Goal: Information Seeking & Learning: Learn about a topic

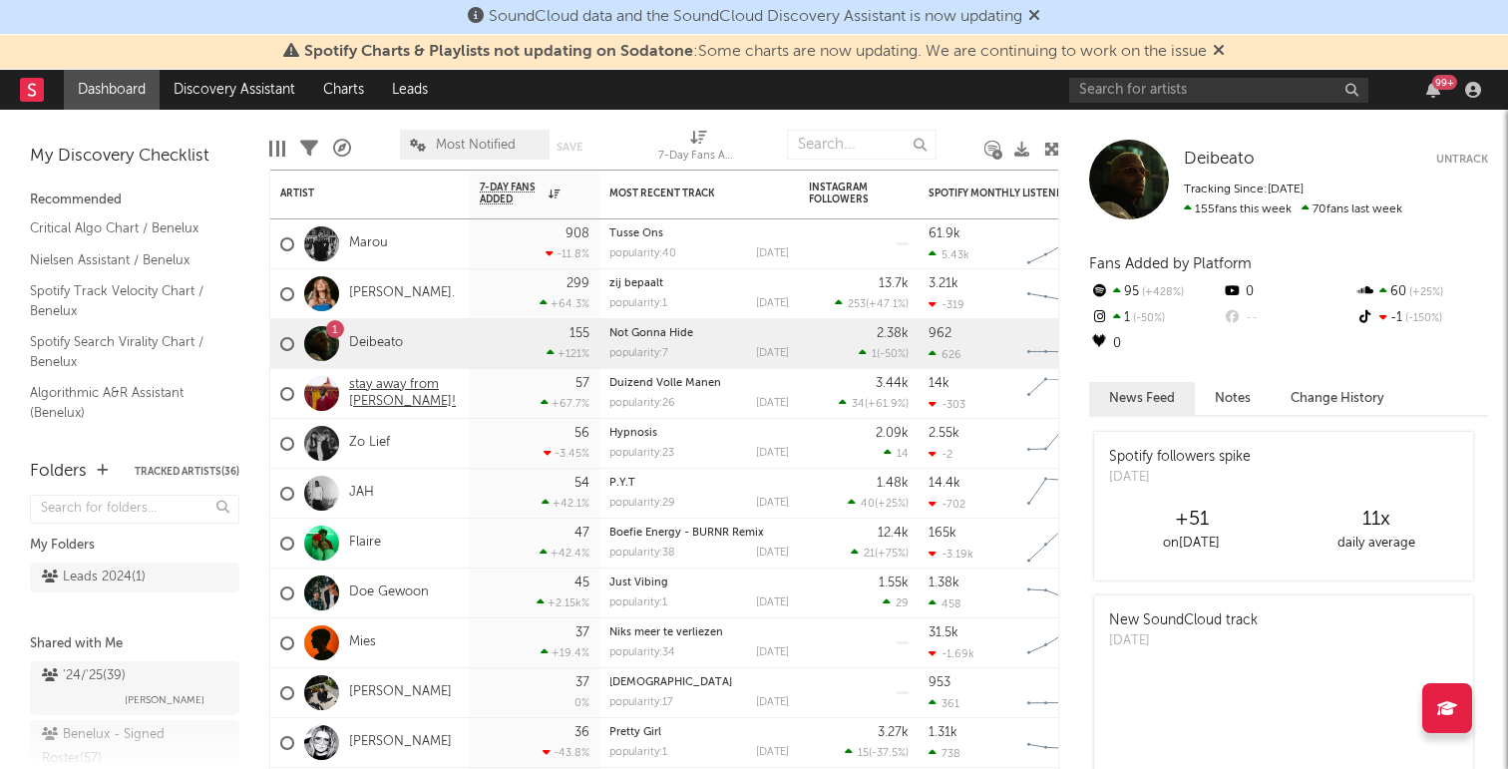
click at [415, 388] on link "stay away from [PERSON_NAME]!" at bounding box center [404, 394] width 111 height 34
click at [391, 278] on div "[PERSON_NAME]." at bounding box center [369, 294] width 199 height 50
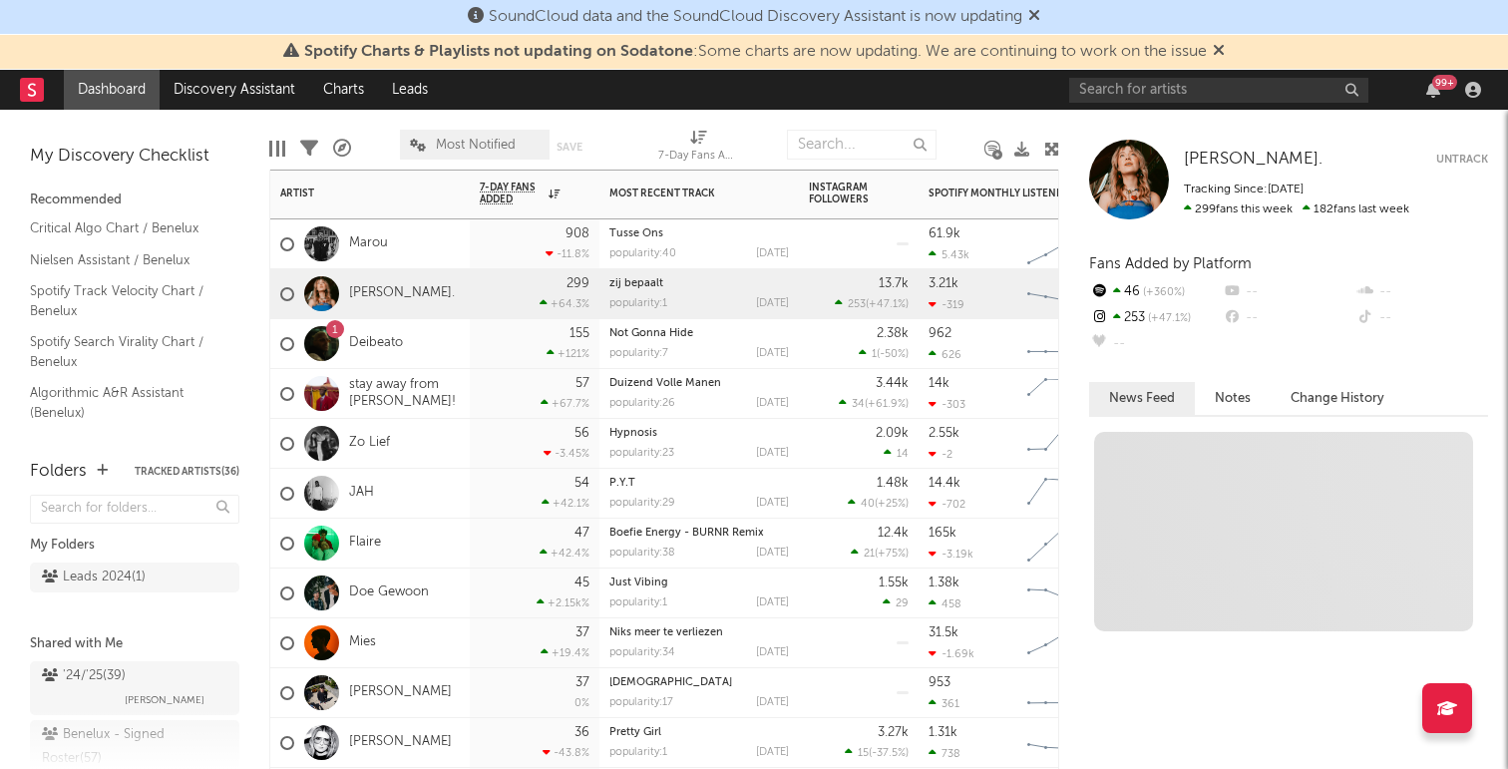
click at [422, 256] on div "Marou" at bounding box center [369, 244] width 199 height 50
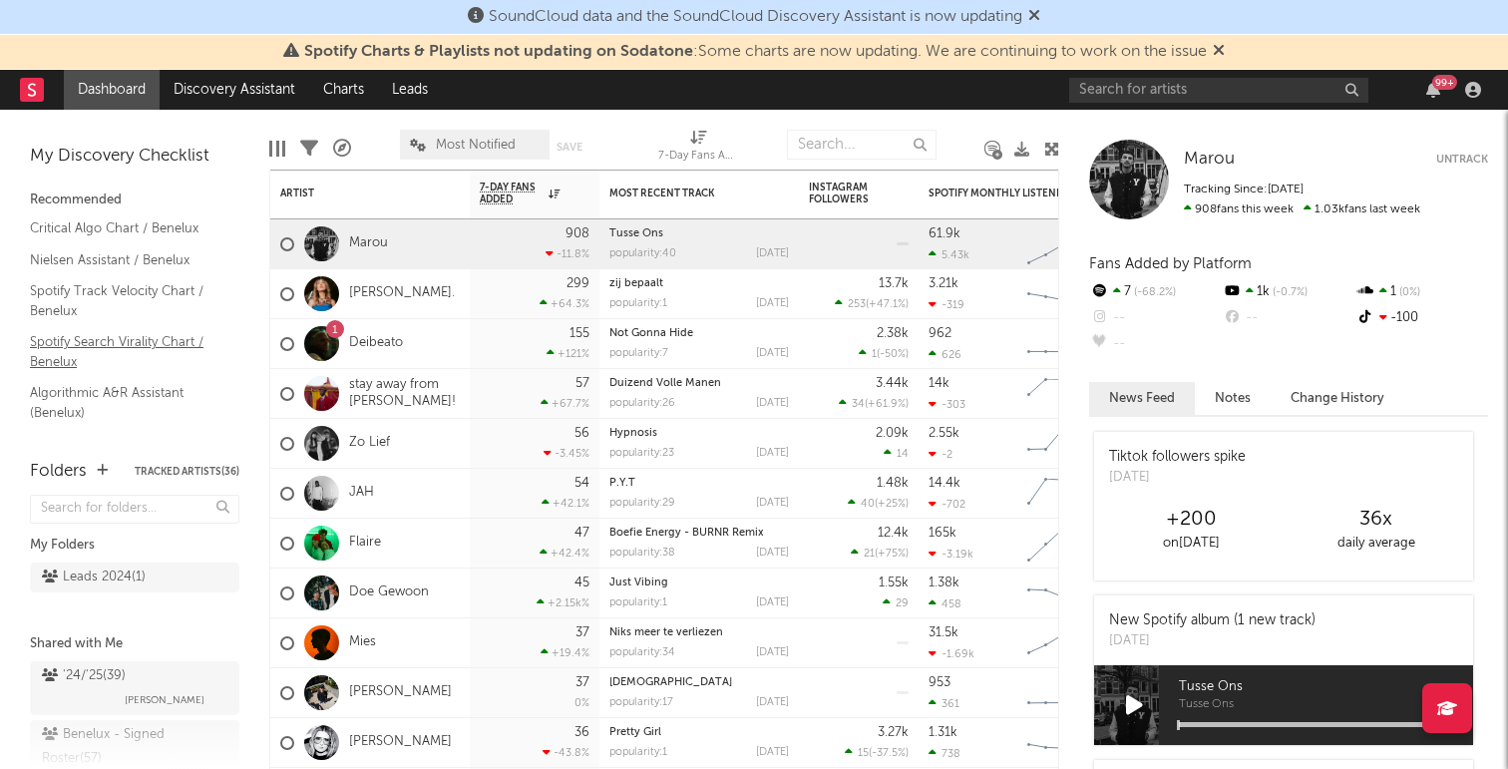
click at [76, 357] on link "Spotify Search Virality Chart / Benelux" at bounding box center [124, 351] width 189 height 41
click at [272, 85] on link "Discovery Assistant" at bounding box center [235, 90] width 150 height 40
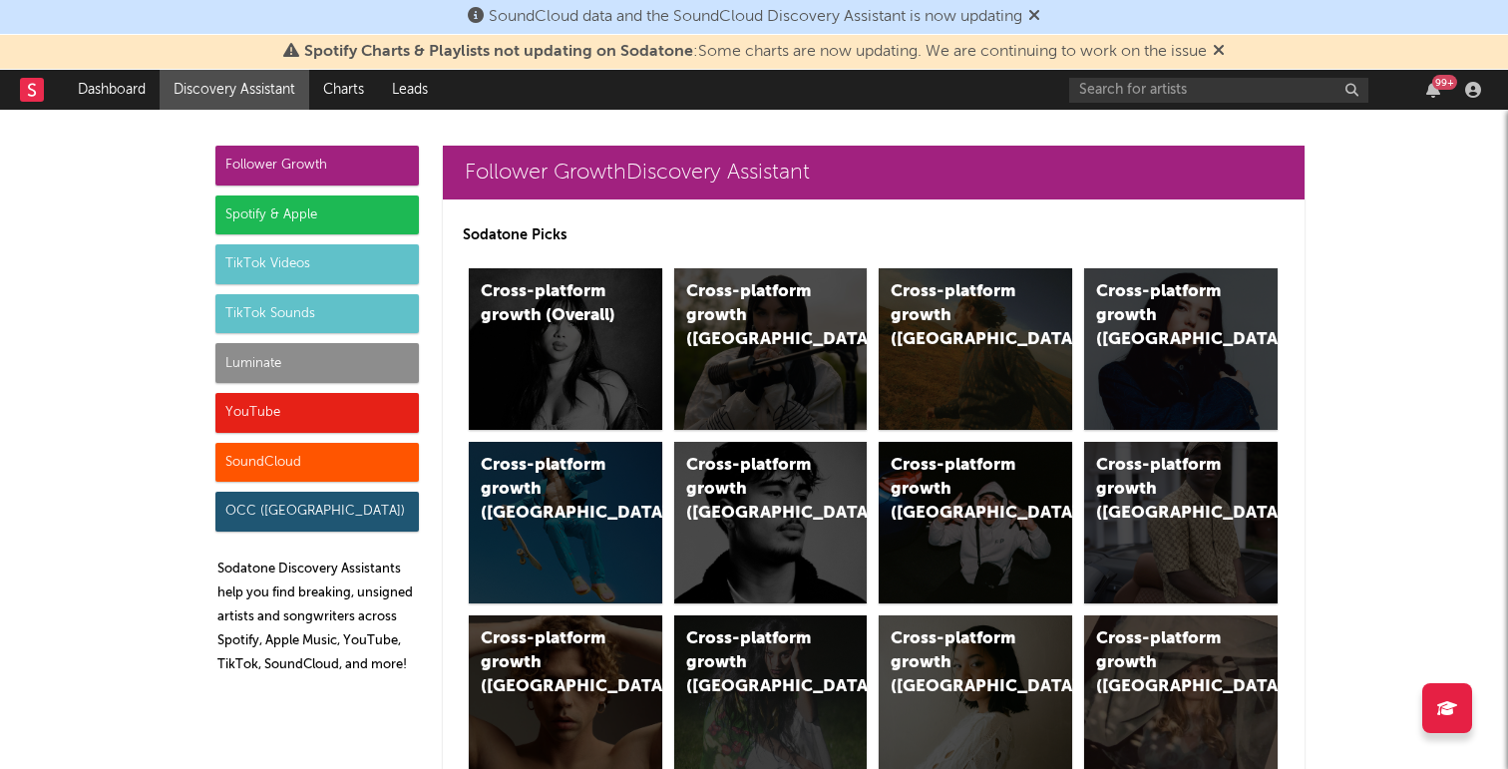
click at [340, 315] on div "TikTok Sounds" at bounding box center [316, 314] width 203 height 40
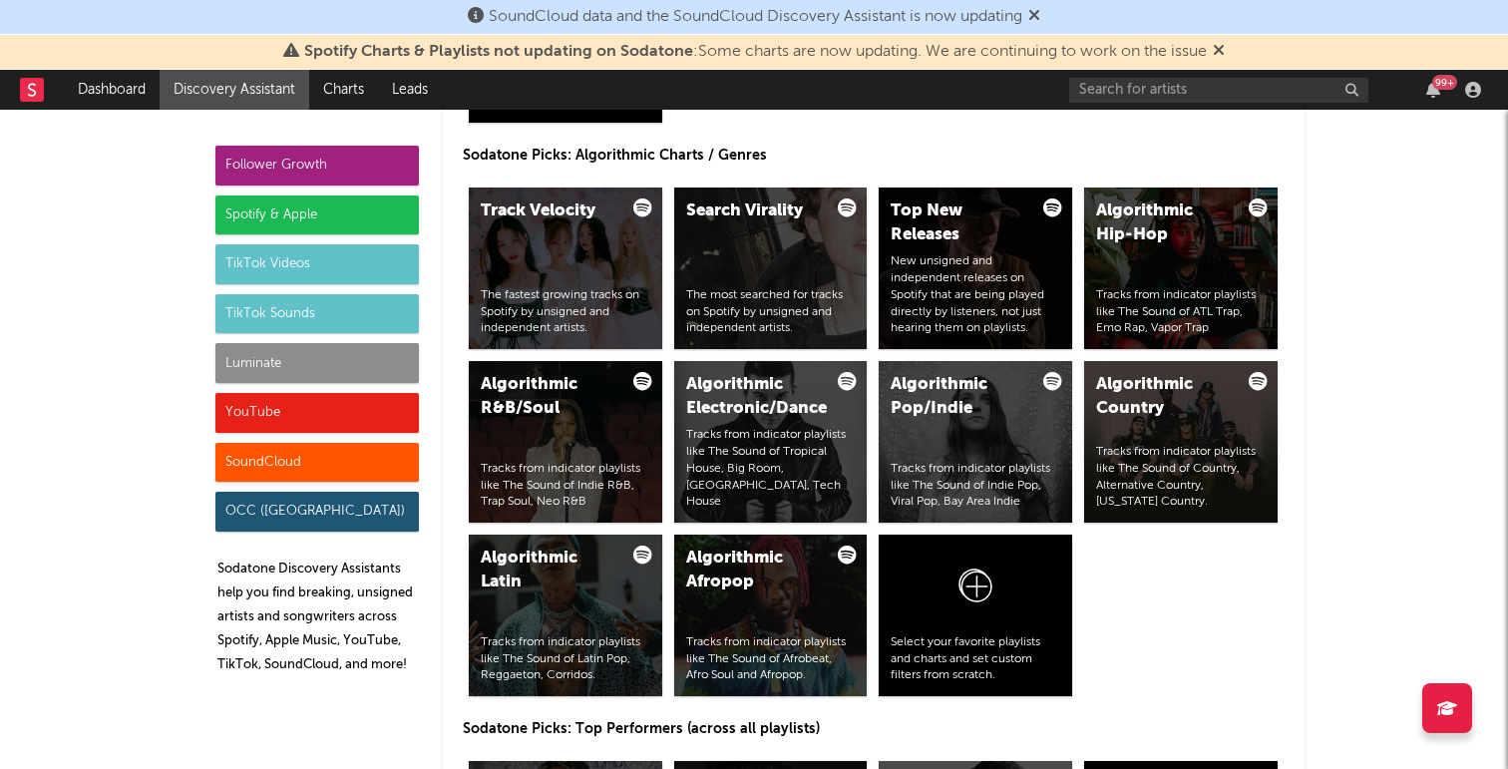
scroll to position [2504, 0]
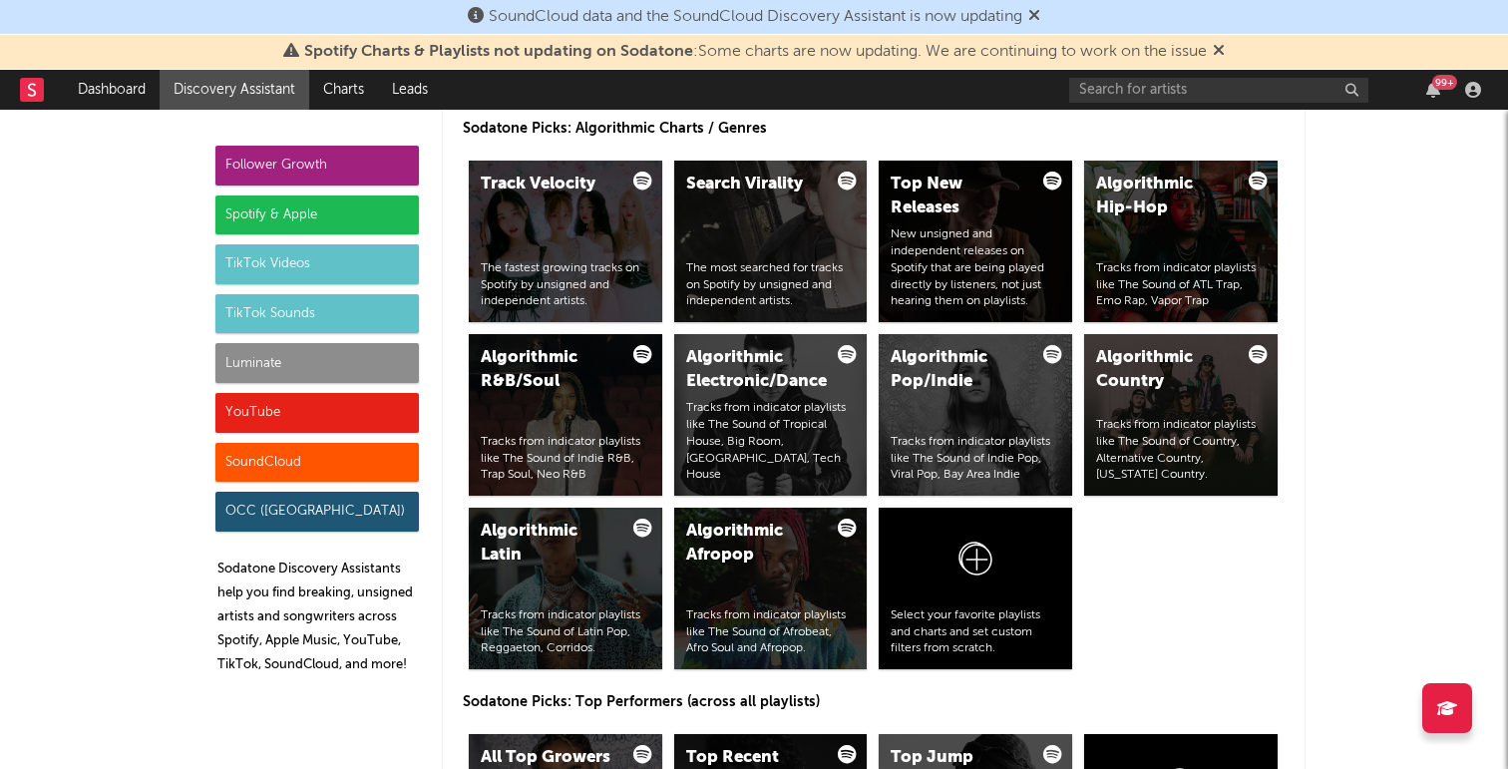
click at [267, 265] on div "TikTok Videos" at bounding box center [316, 264] width 203 height 40
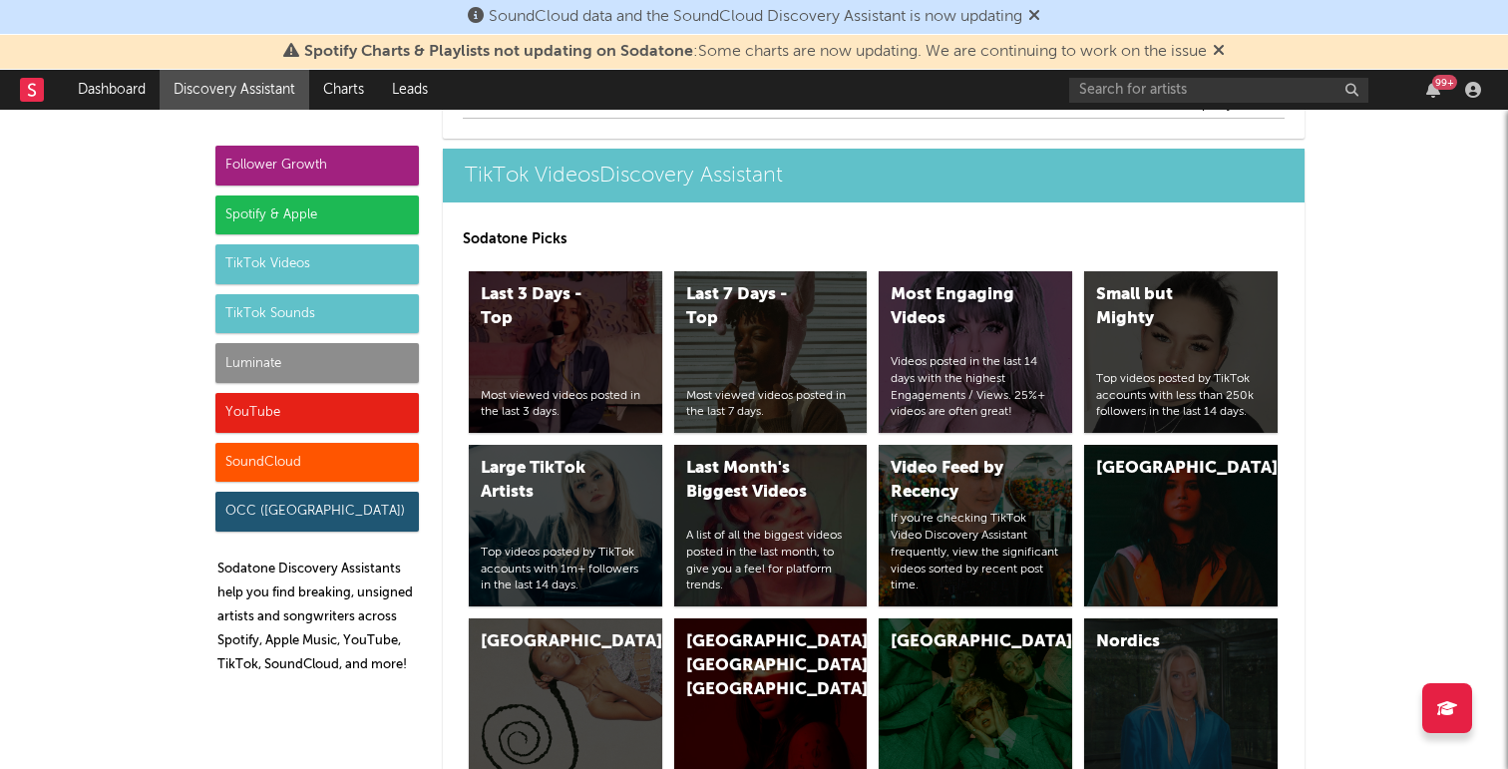
click at [337, 304] on div "TikTok Sounds" at bounding box center [316, 314] width 203 height 40
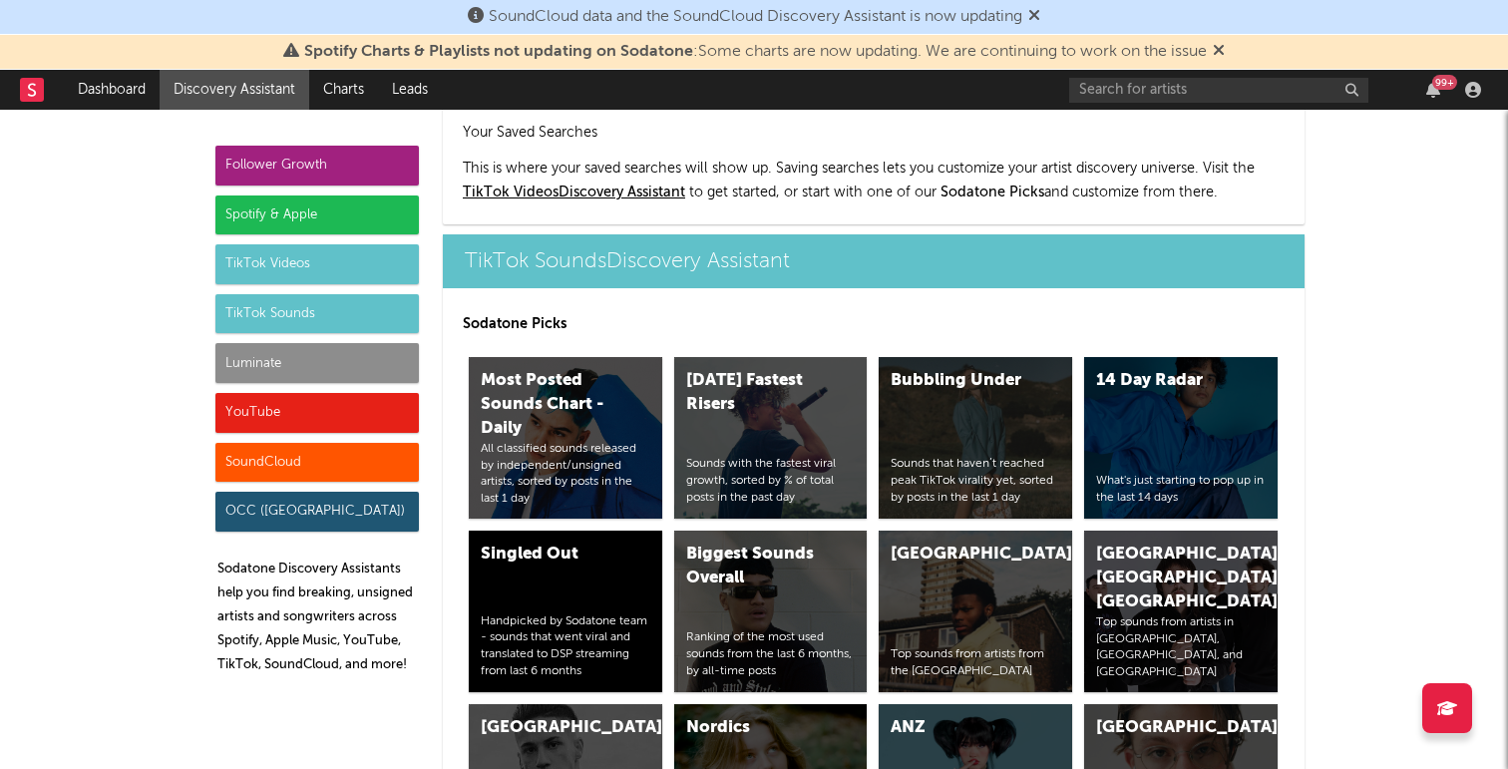
scroll to position [6862, 0]
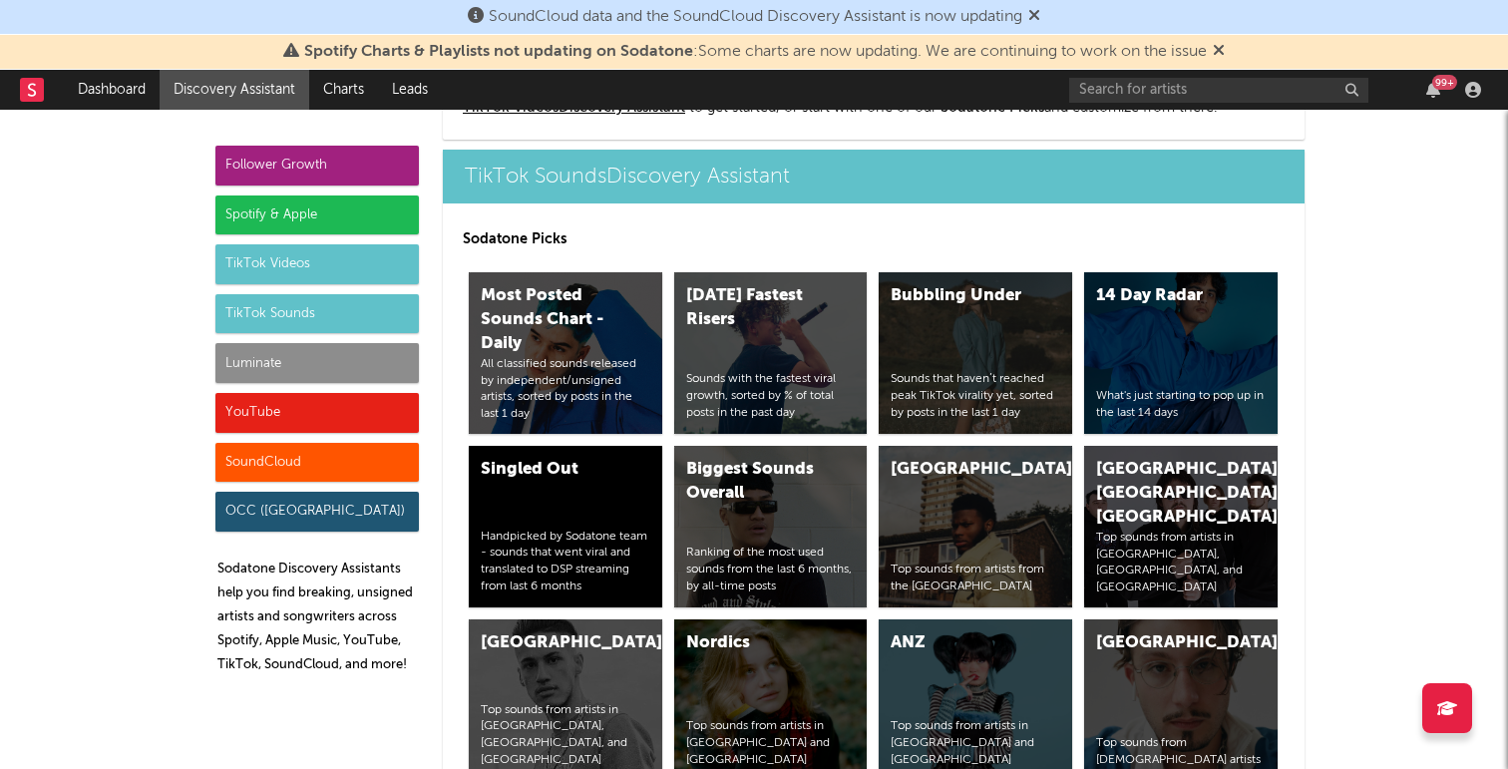
click at [361, 171] on div "Follower Growth" at bounding box center [316, 166] width 203 height 40
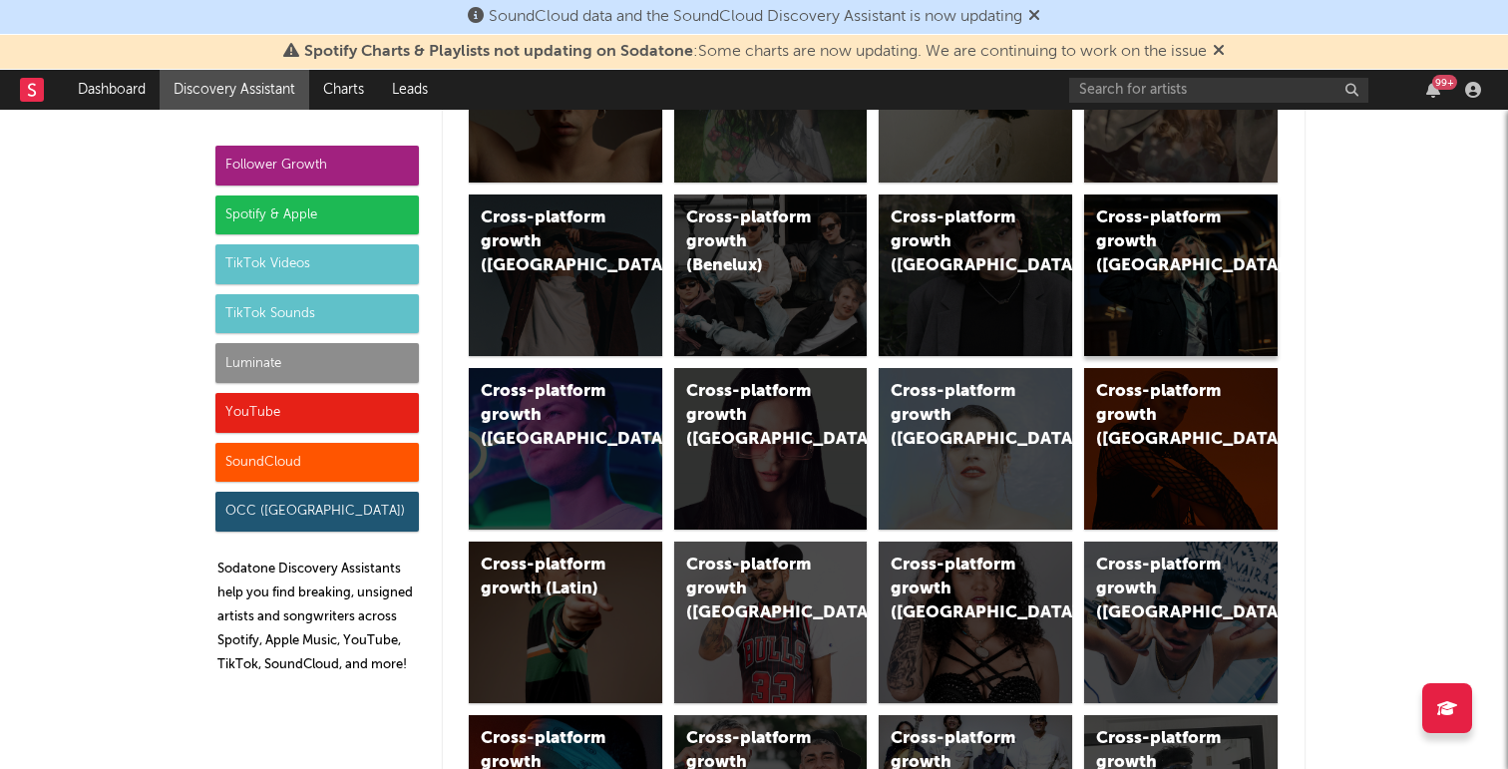
scroll to position [565, 0]
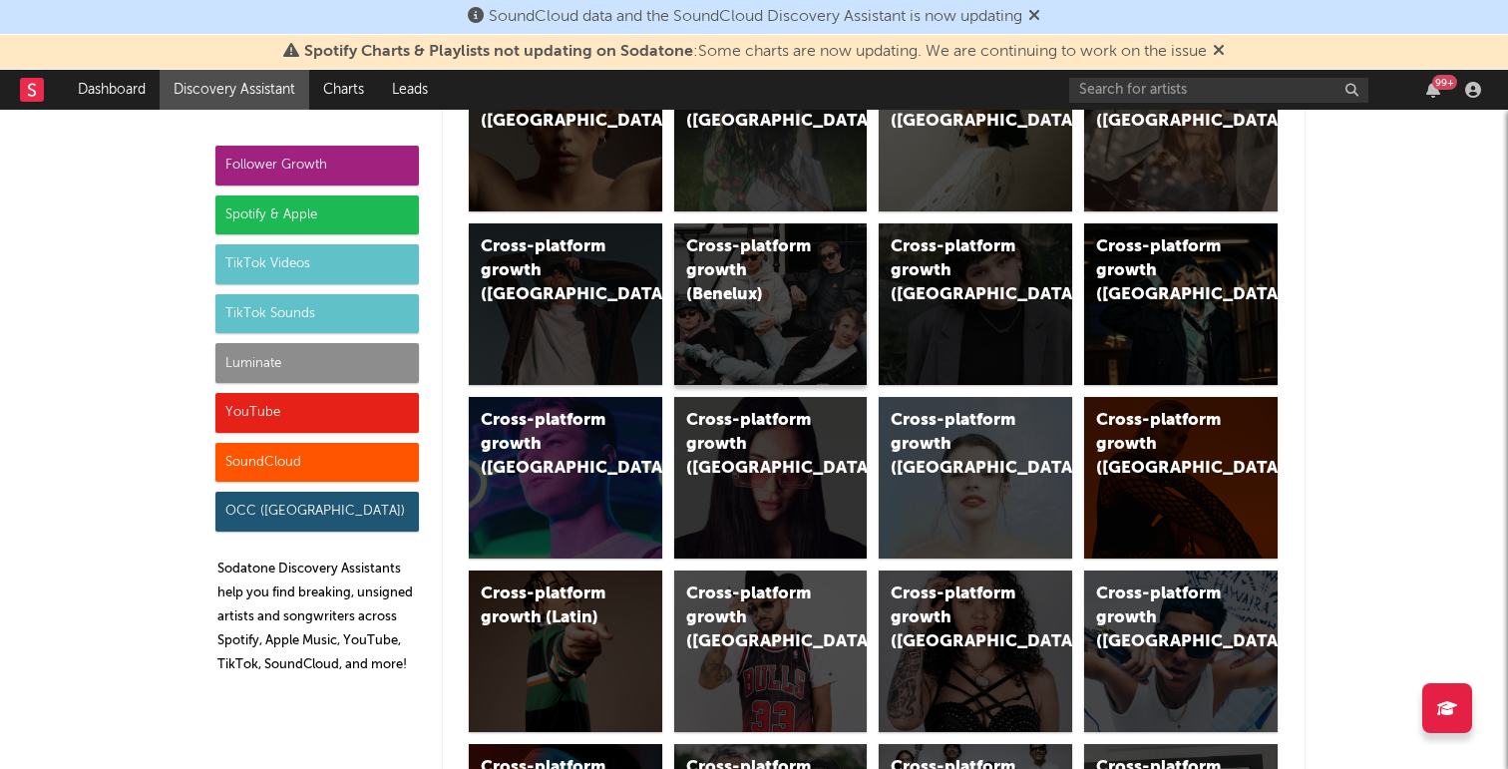
click at [785, 302] on div "Cross-platform growth (Benelux)" at bounding box center [754, 271] width 136 height 72
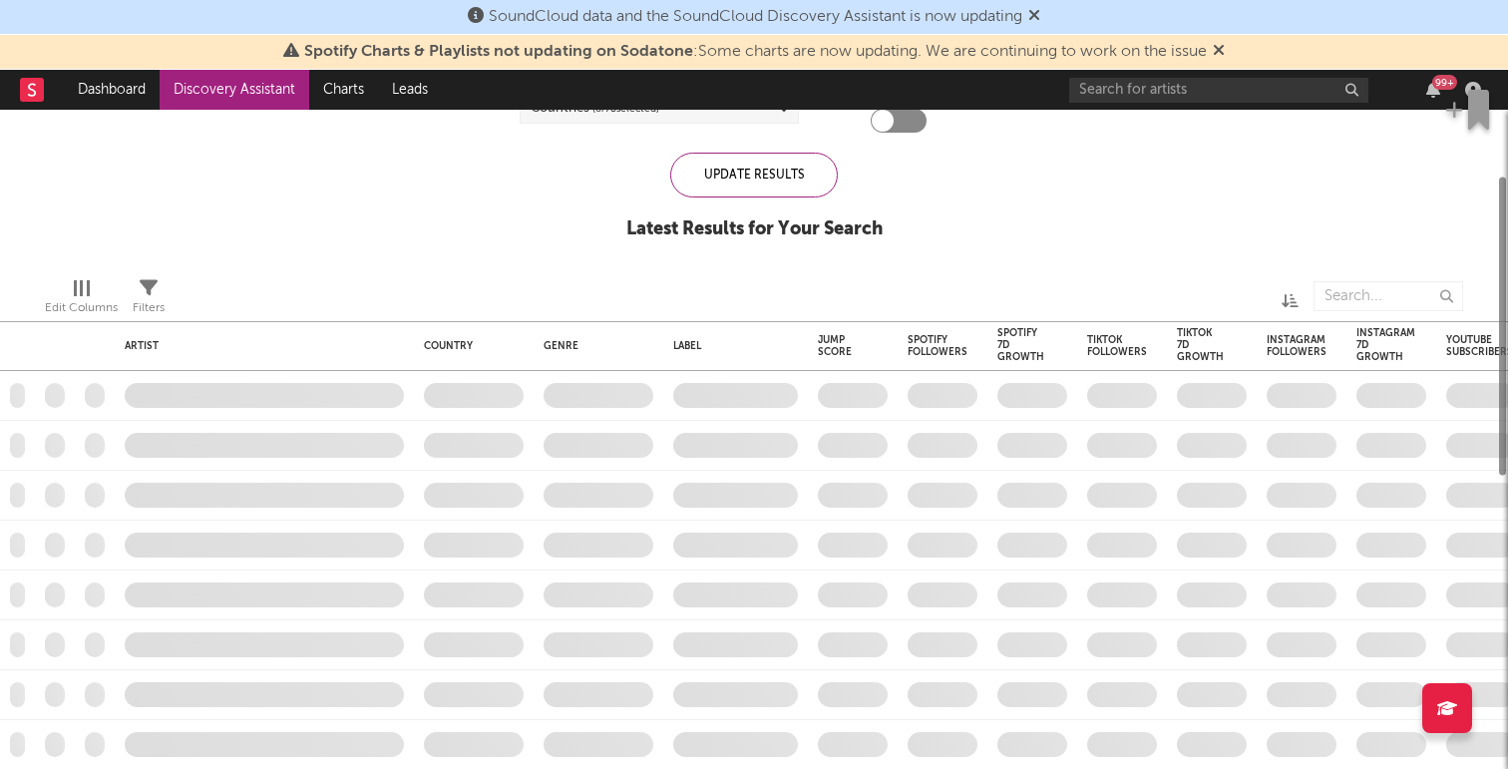
checkbox input "true"
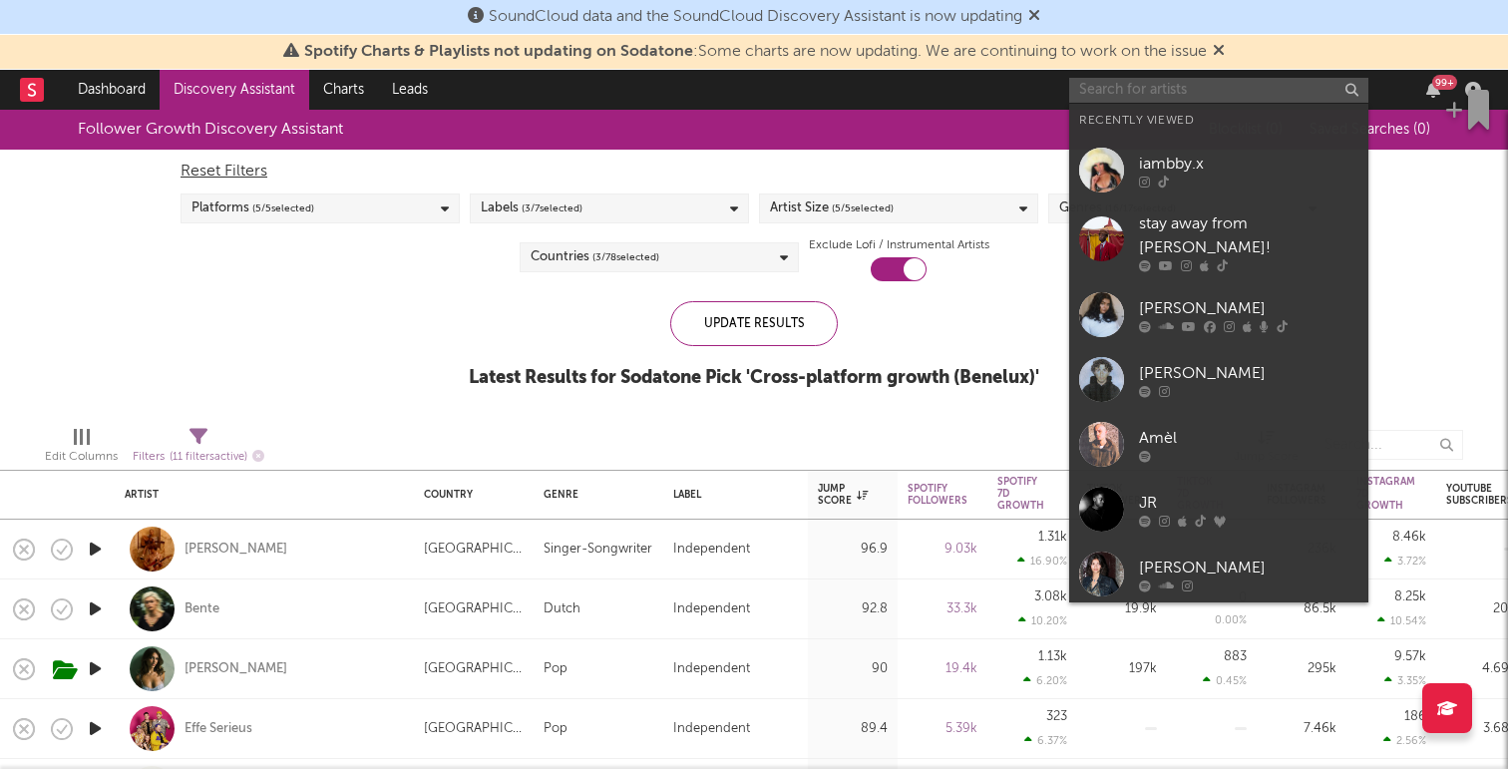
click at [1186, 87] on input "text" at bounding box center [1218, 90] width 299 height 25
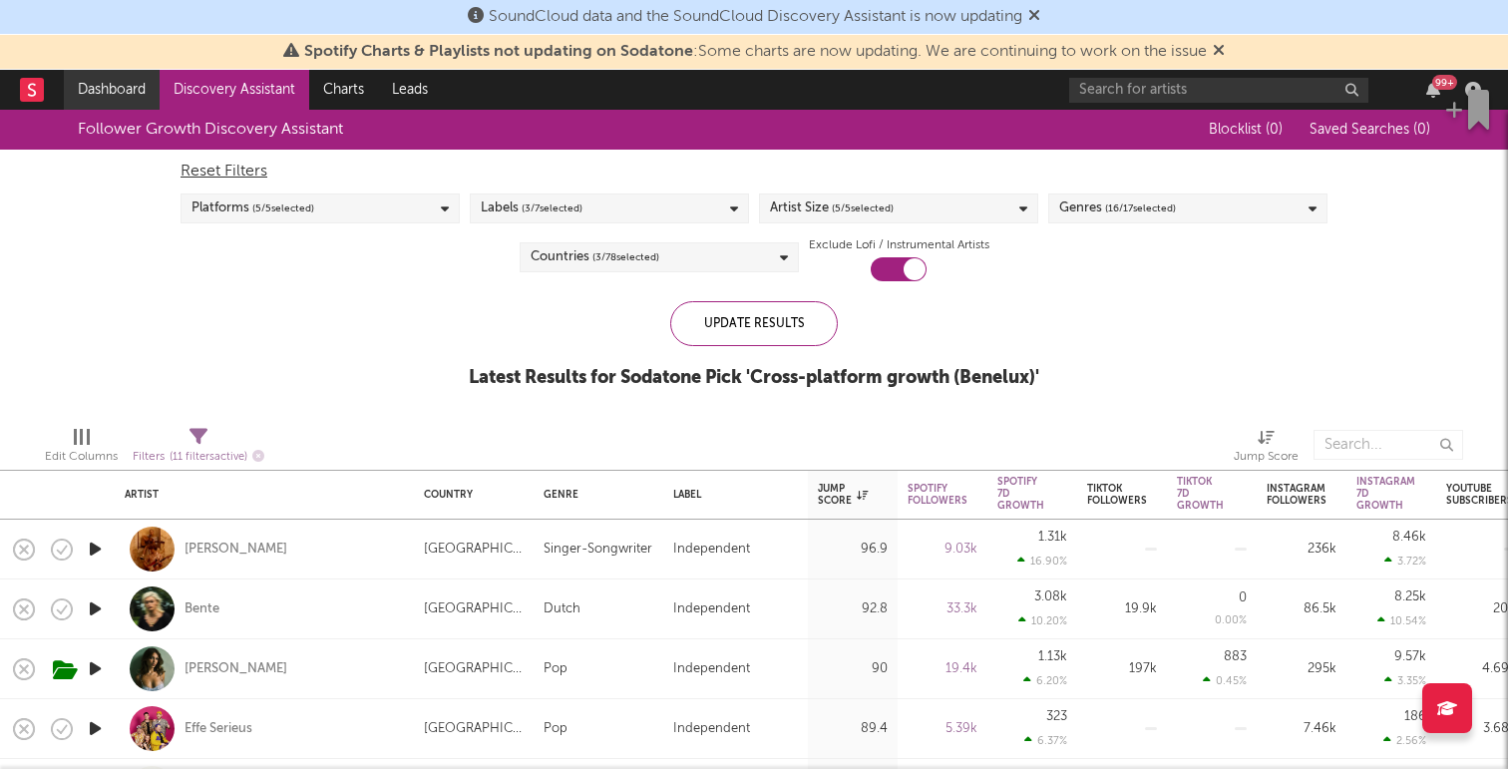
click at [120, 83] on link "Dashboard" at bounding box center [112, 90] width 96 height 40
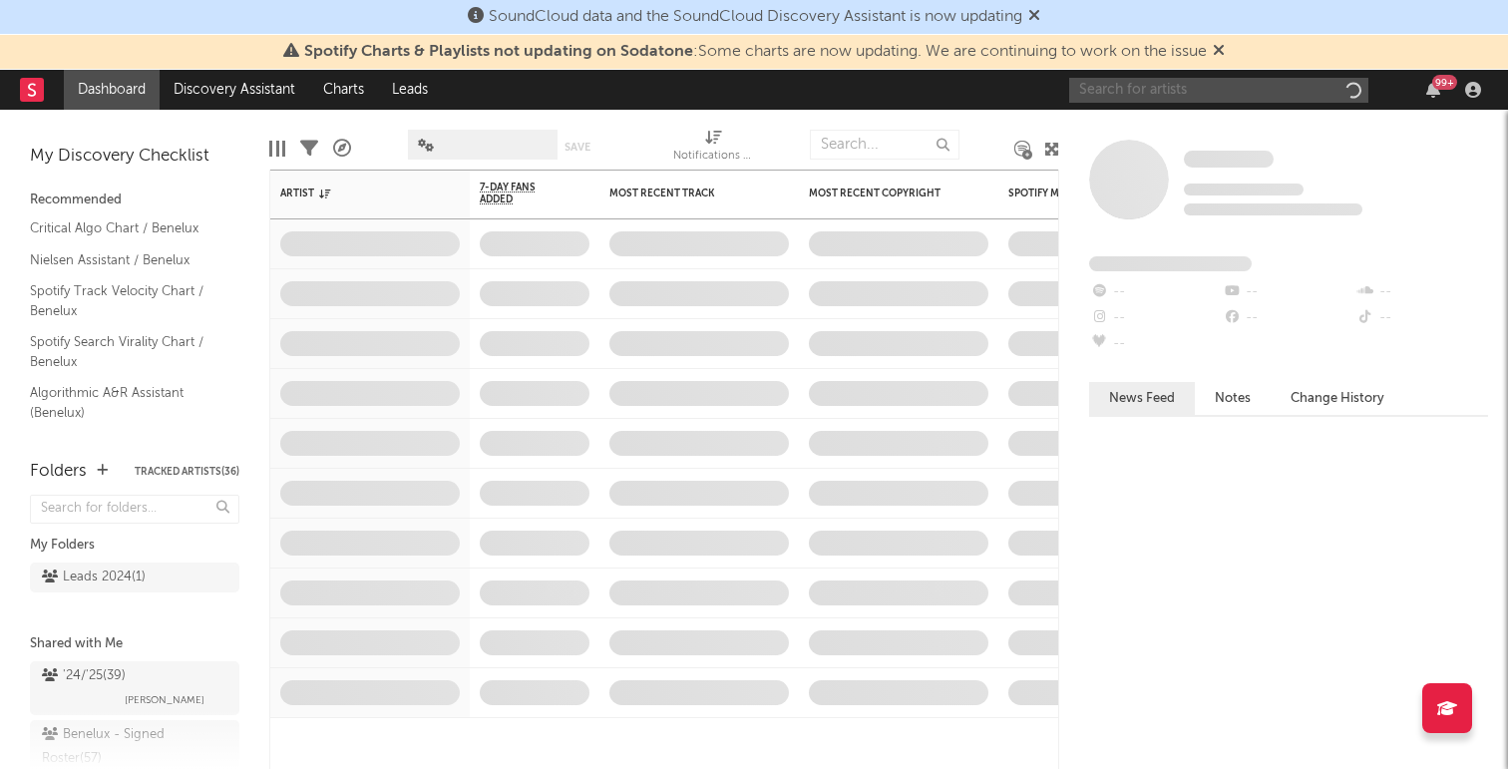
click at [1094, 95] on input "text" at bounding box center [1218, 90] width 299 height 25
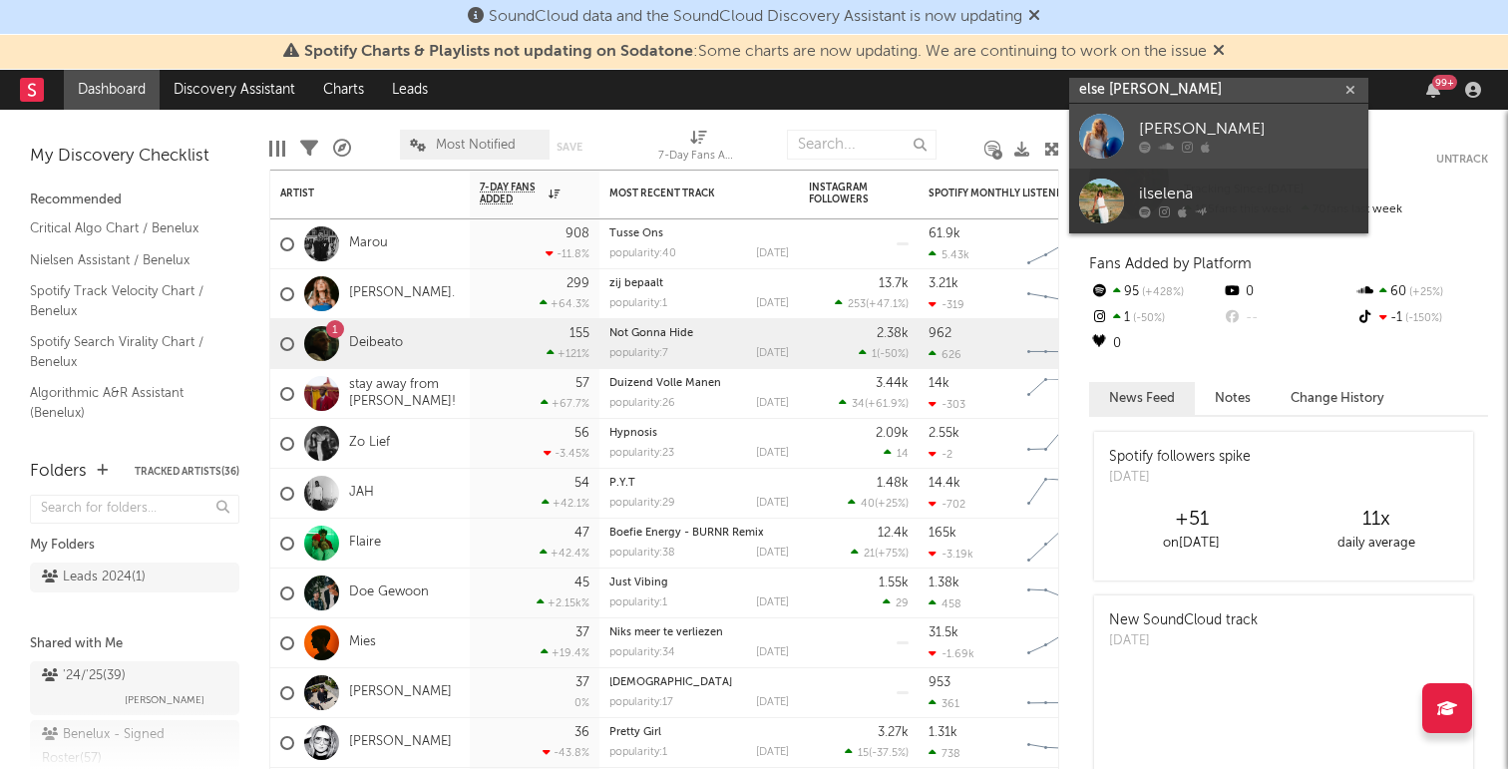
type input "else lena"
click at [1104, 121] on div at bounding box center [1101, 136] width 45 height 45
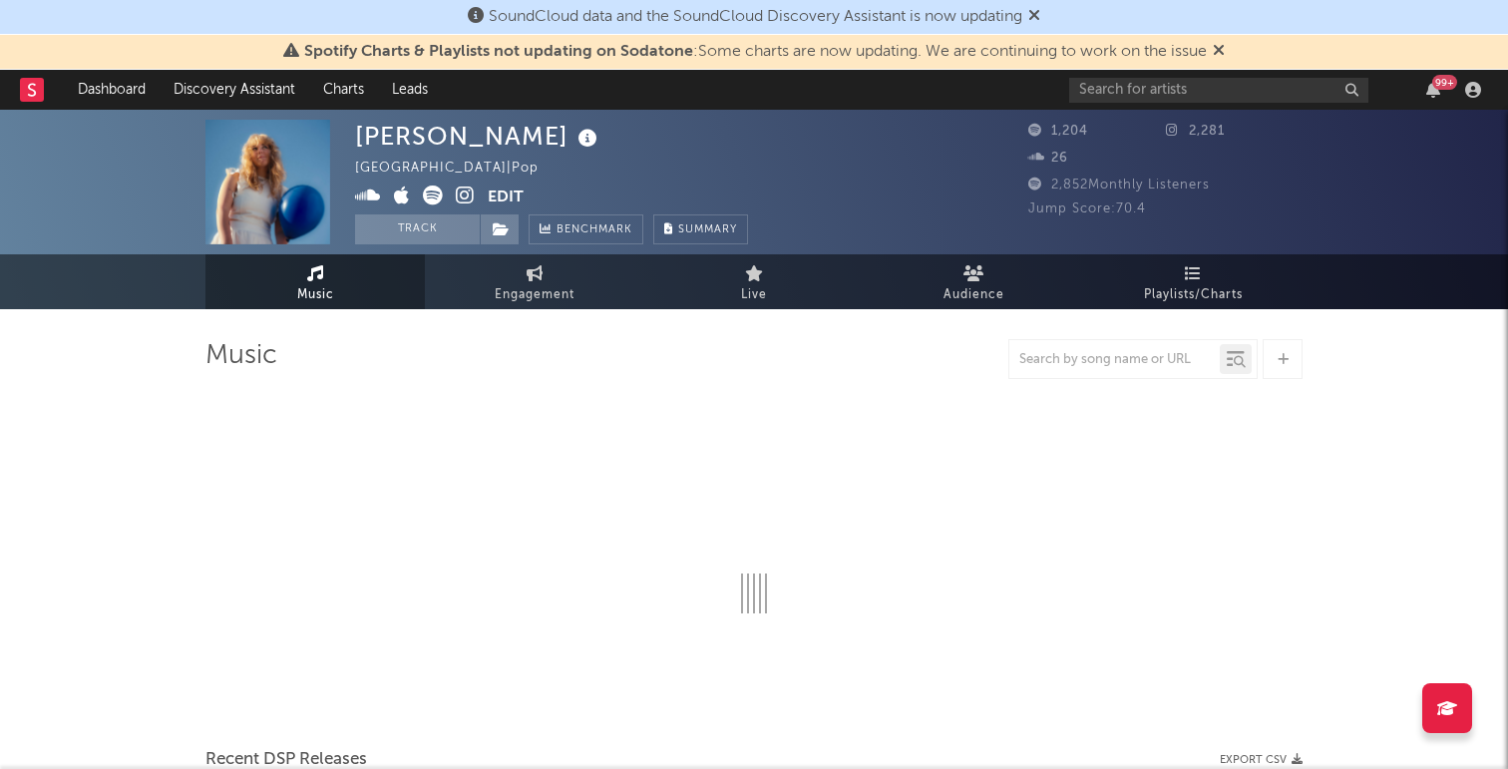
select select "1w"
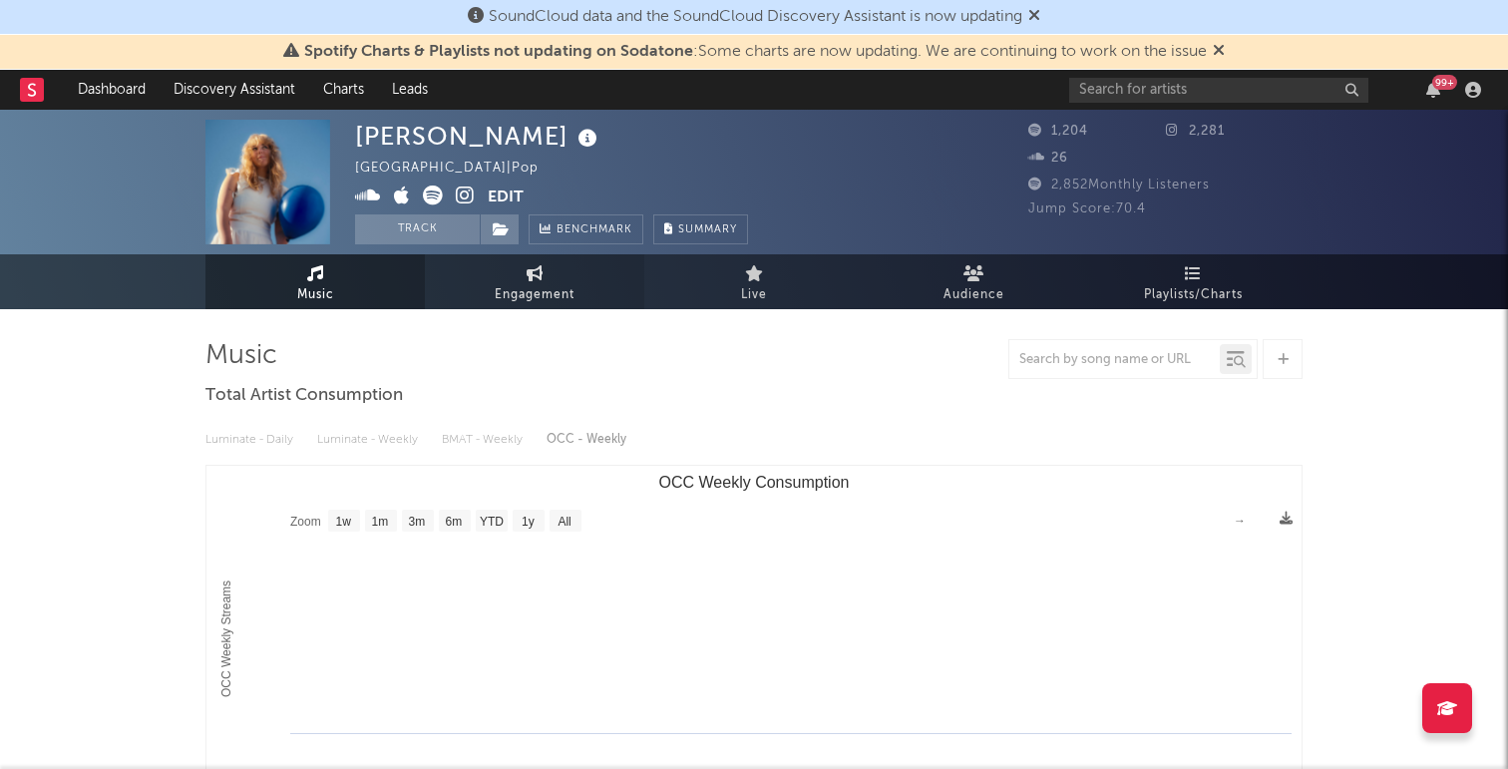
click at [569, 284] on span "Engagement" at bounding box center [535, 295] width 80 height 24
select select "1w"
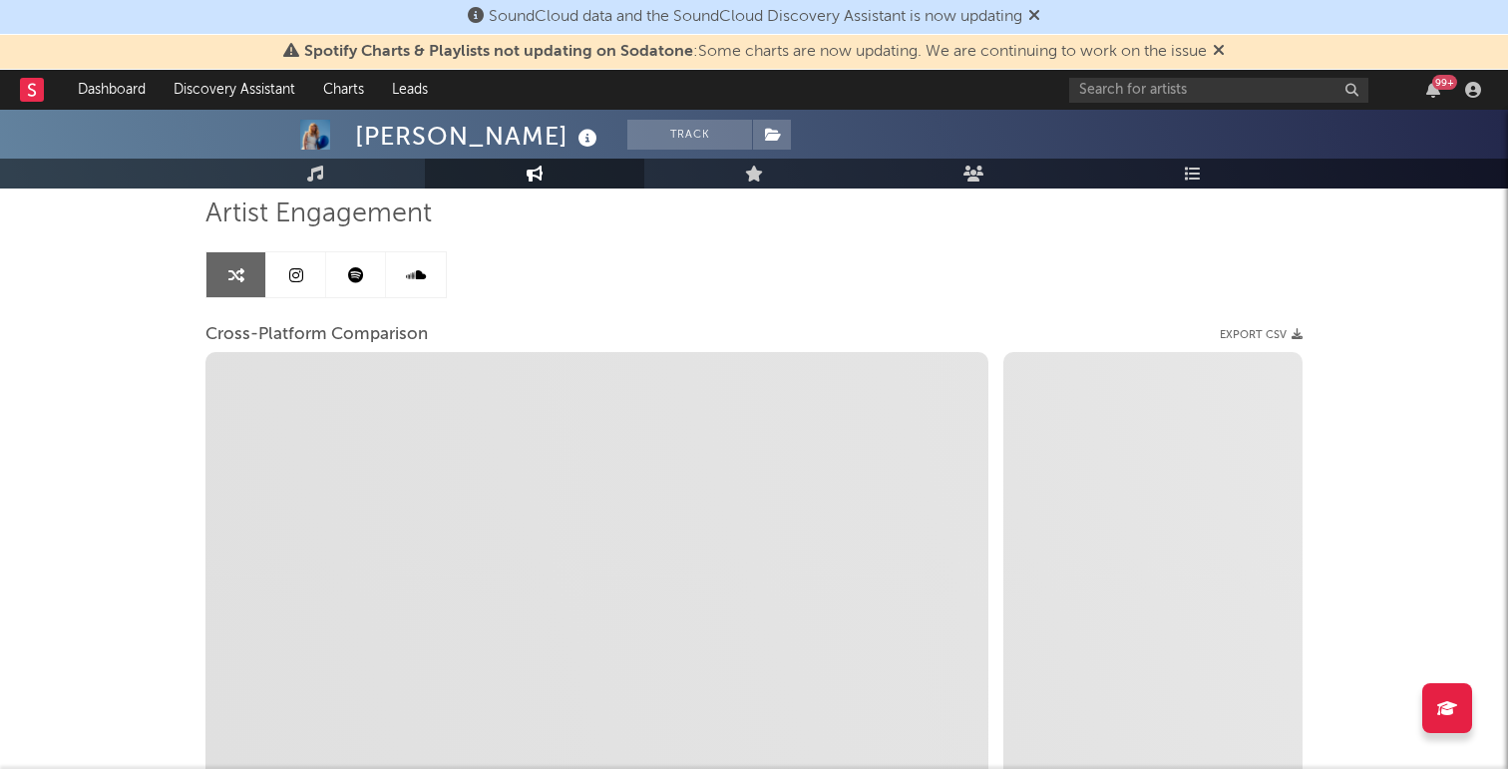
scroll to position [155, 0]
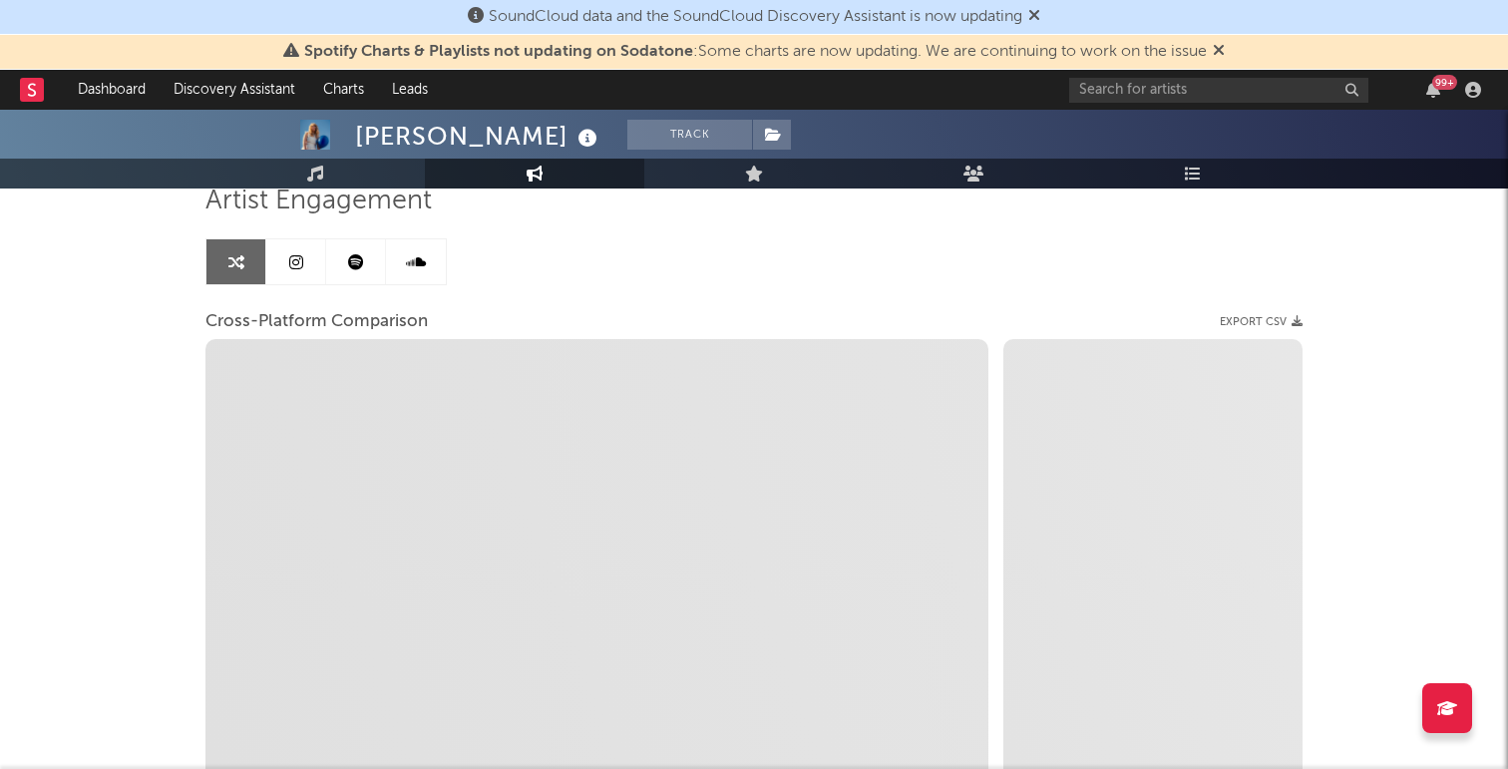
select select "1m"
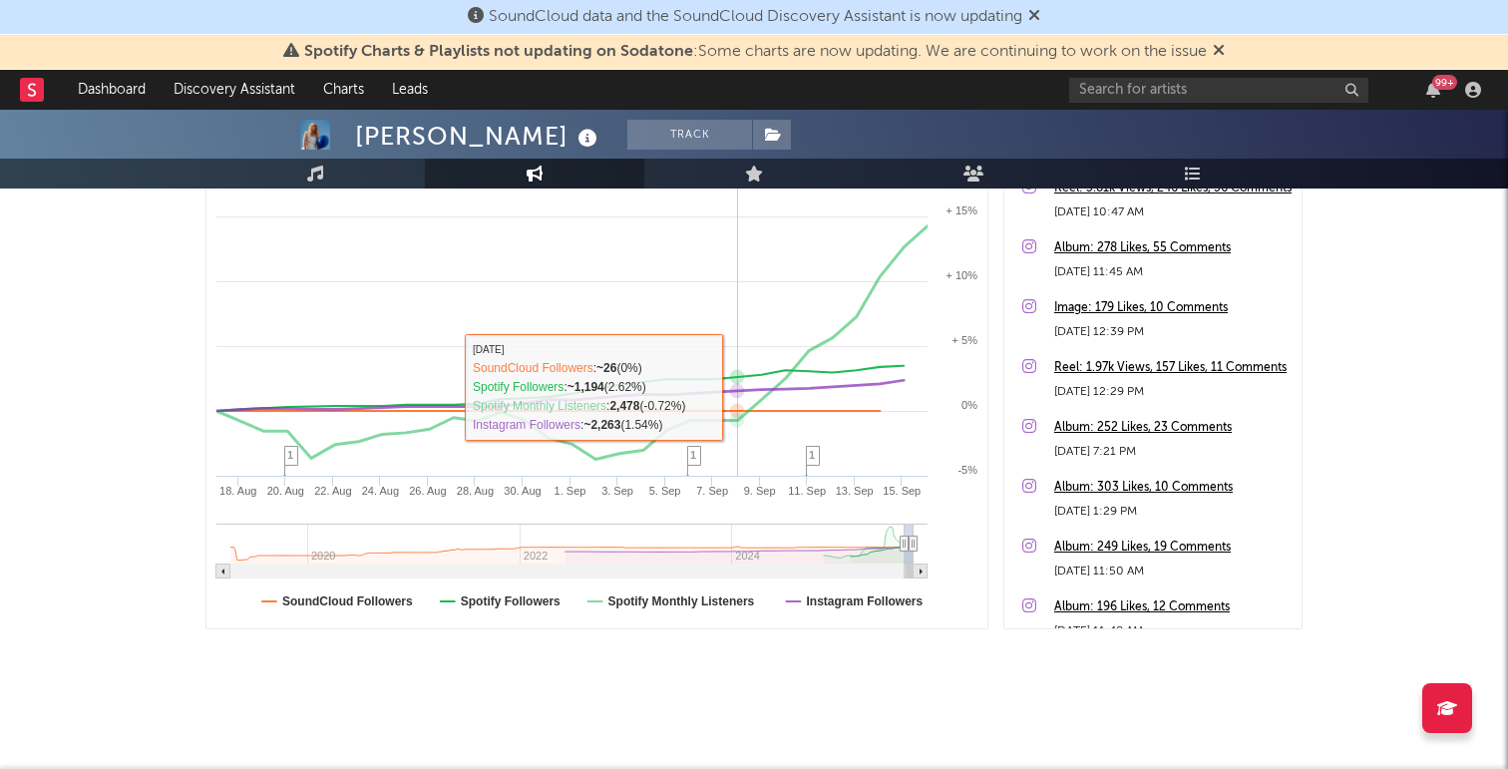
scroll to position [0, 0]
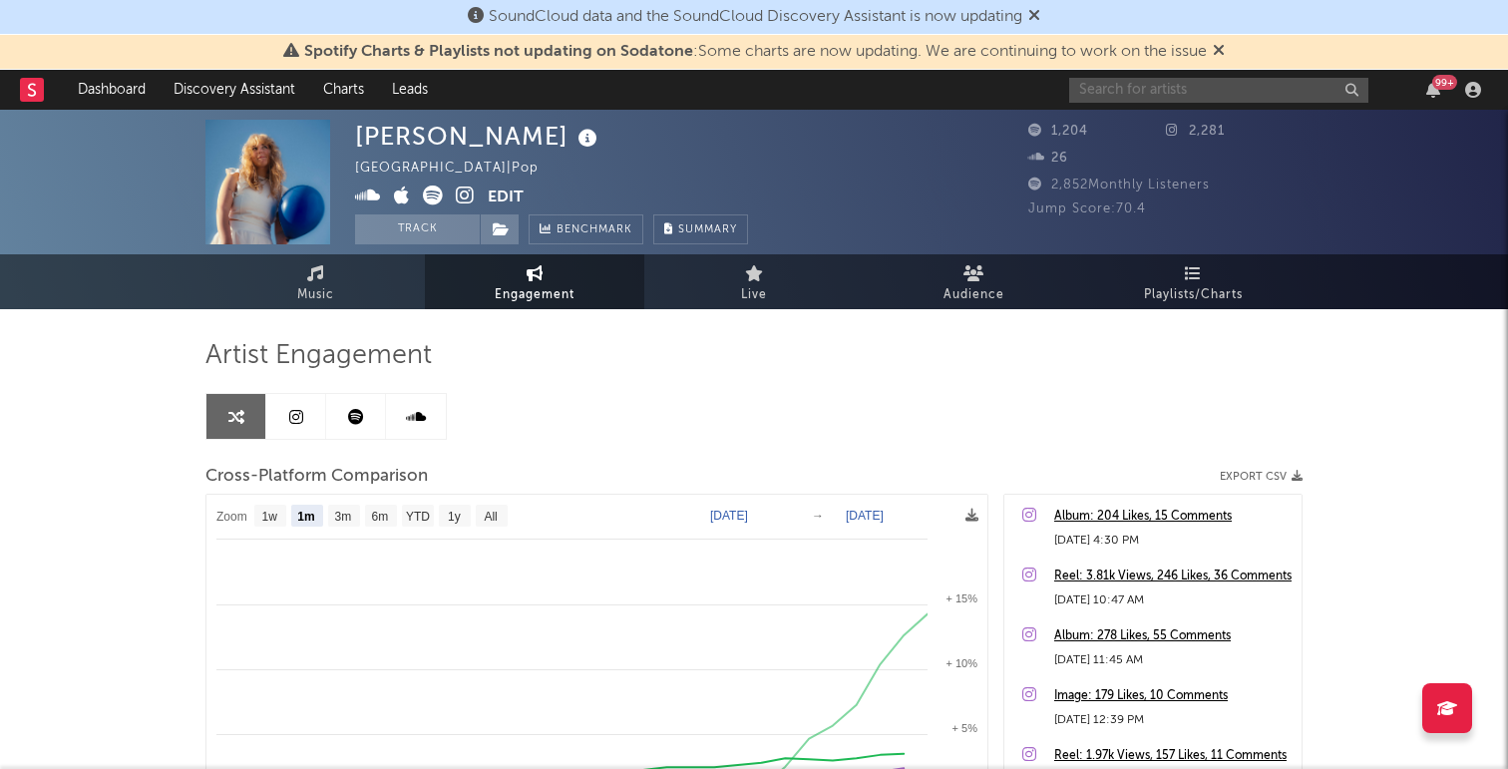
click at [1147, 87] on input "text" at bounding box center [1218, 90] width 299 height 25
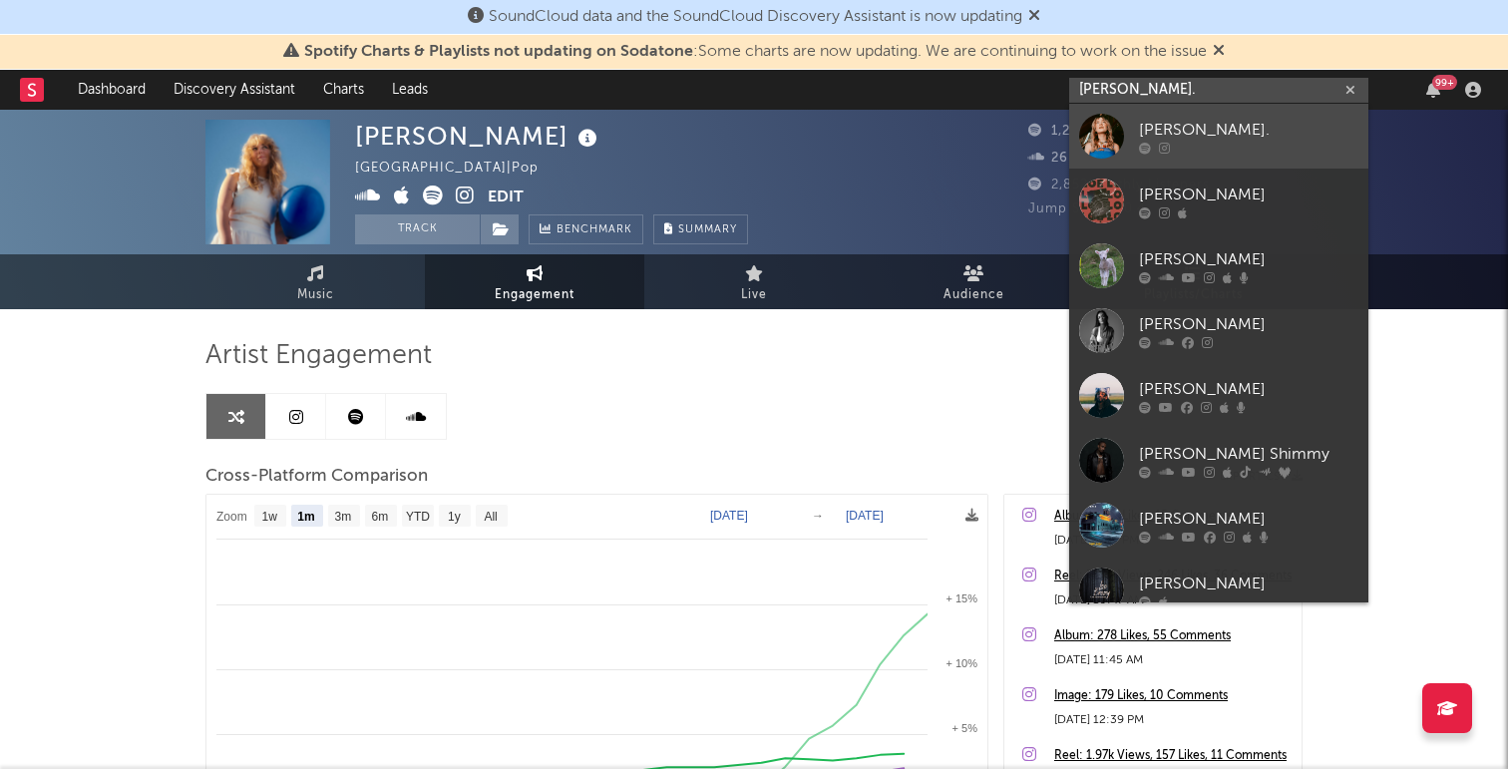
type input "loe."
click at [1177, 144] on div at bounding box center [1248, 148] width 219 height 12
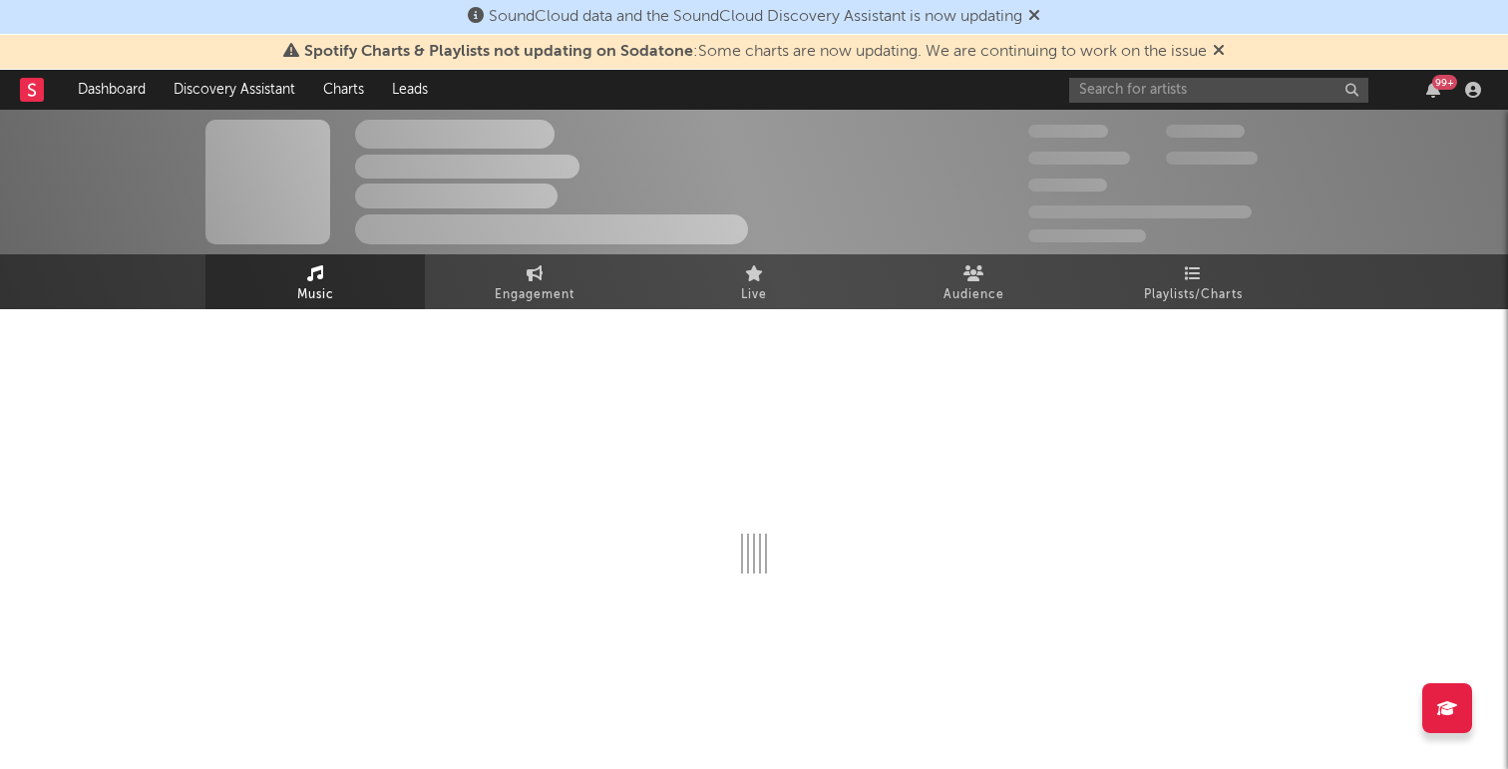
select select "1w"
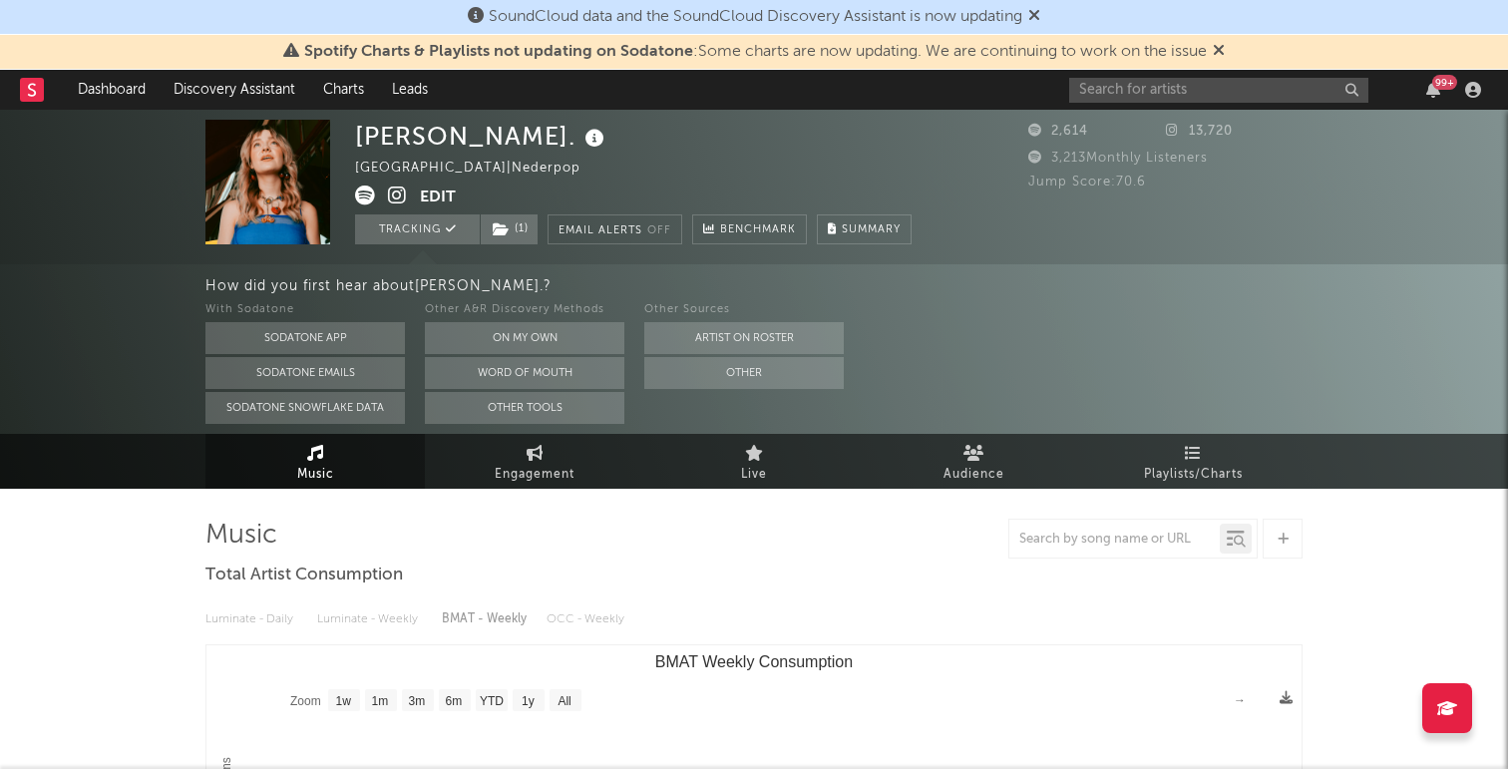
select select "1w"
click at [557, 455] on link "Engagement" at bounding box center [534, 461] width 219 height 55
select select "1w"
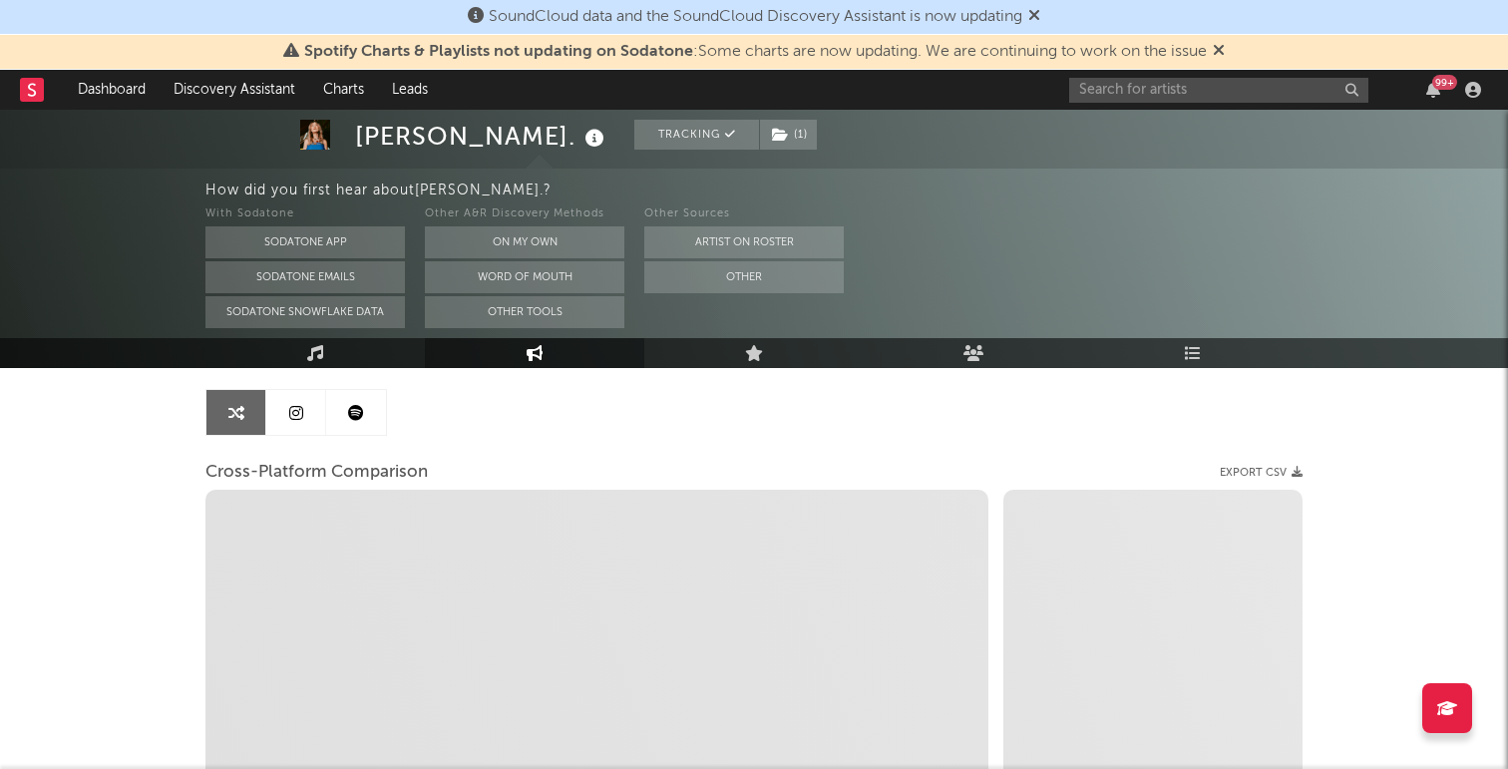
scroll to position [201, 0]
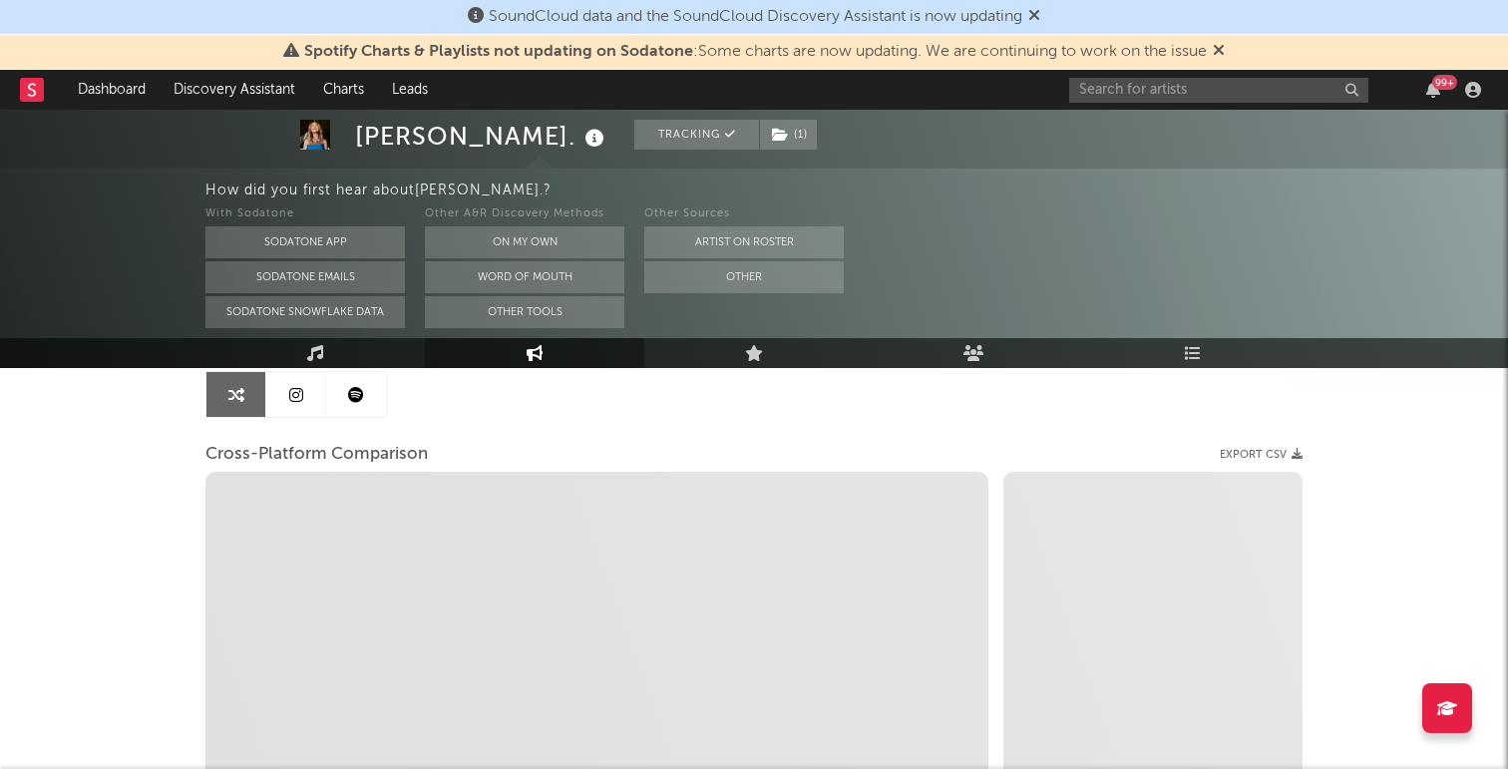
select select "1m"
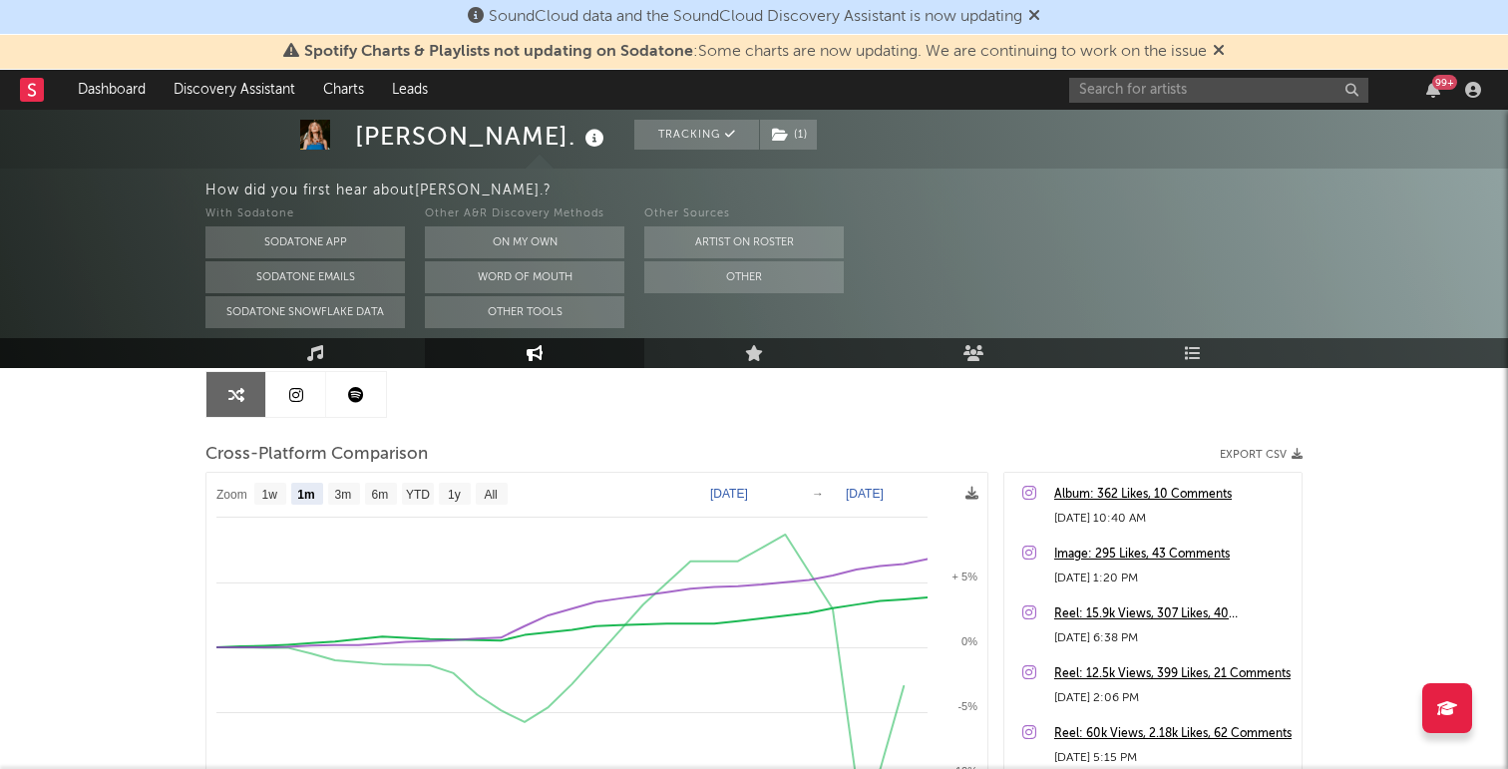
click at [340, 397] on link at bounding box center [356, 394] width 60 height 45
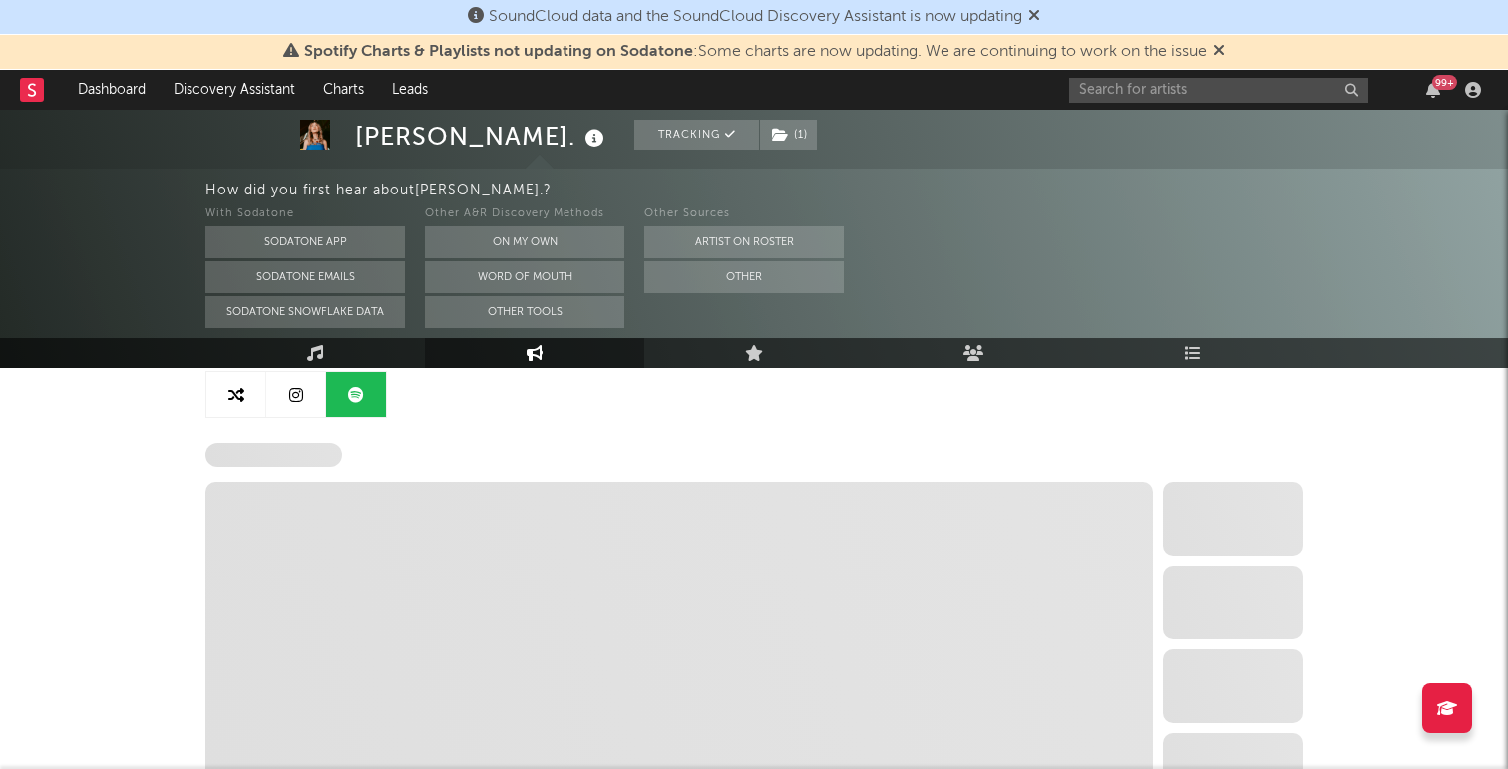
select select "6m"
select select "1w"
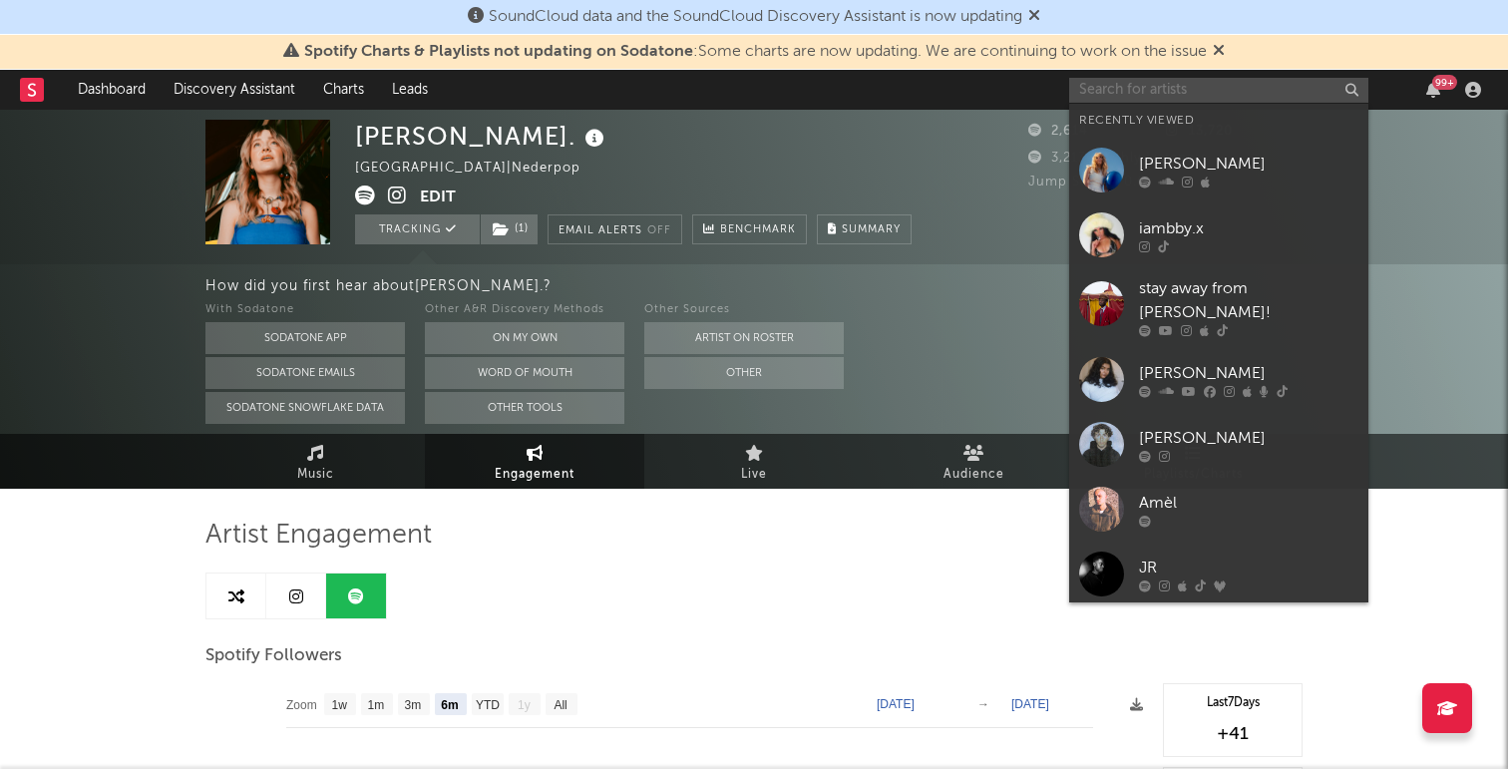
click at [1094, 100] on input "text" at bounding box center [1218, 90] width 299 height 25
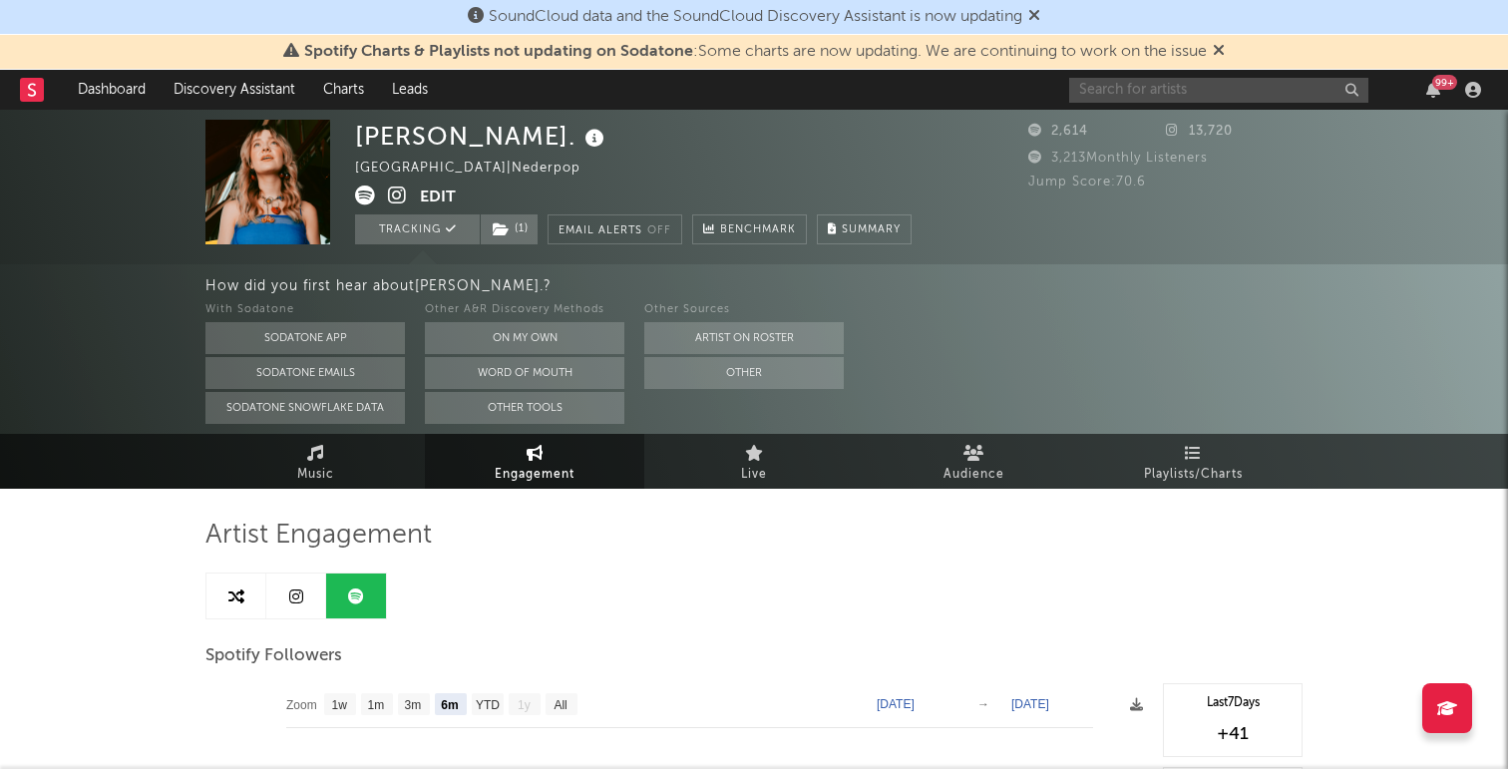
select select "1m"
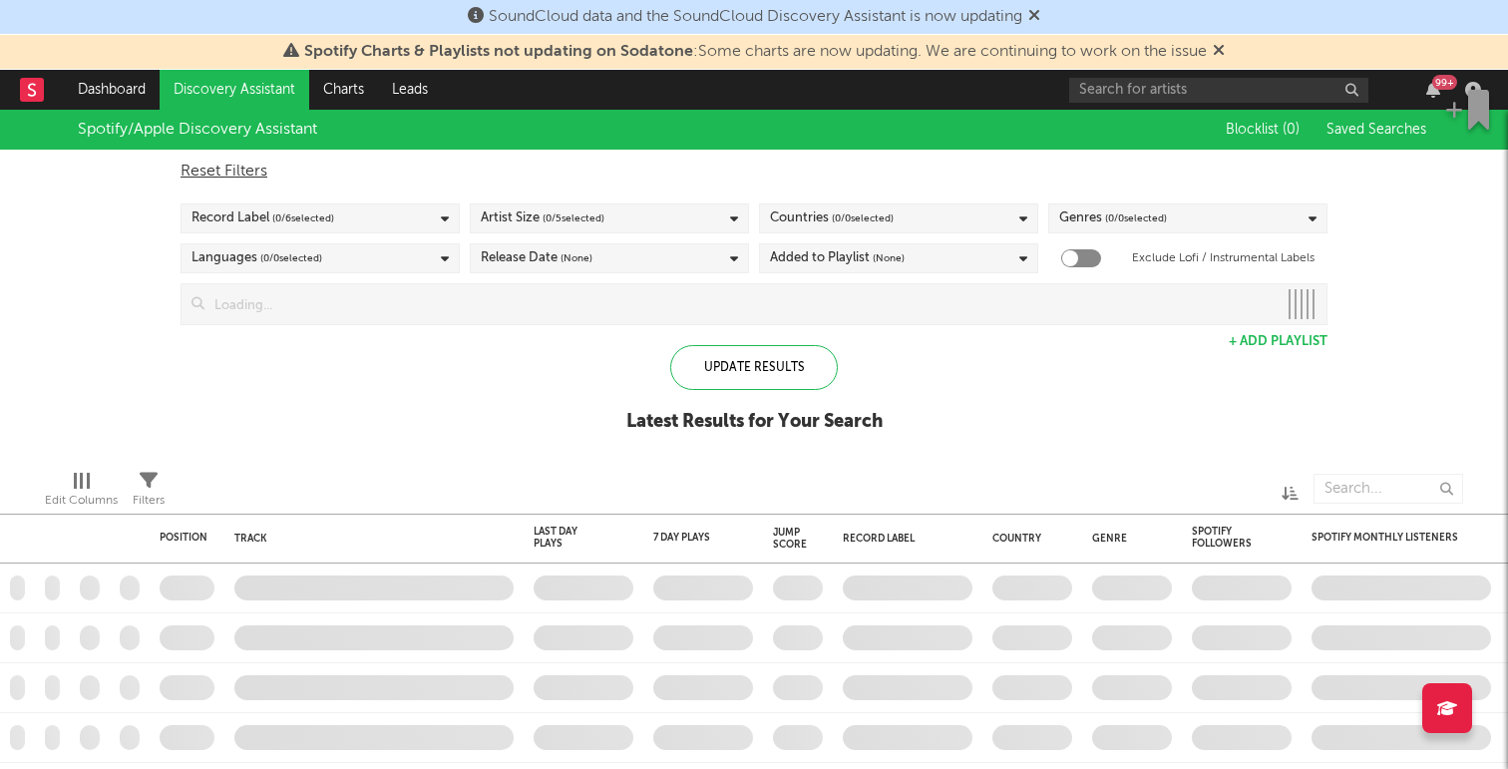
checkbox input "true"
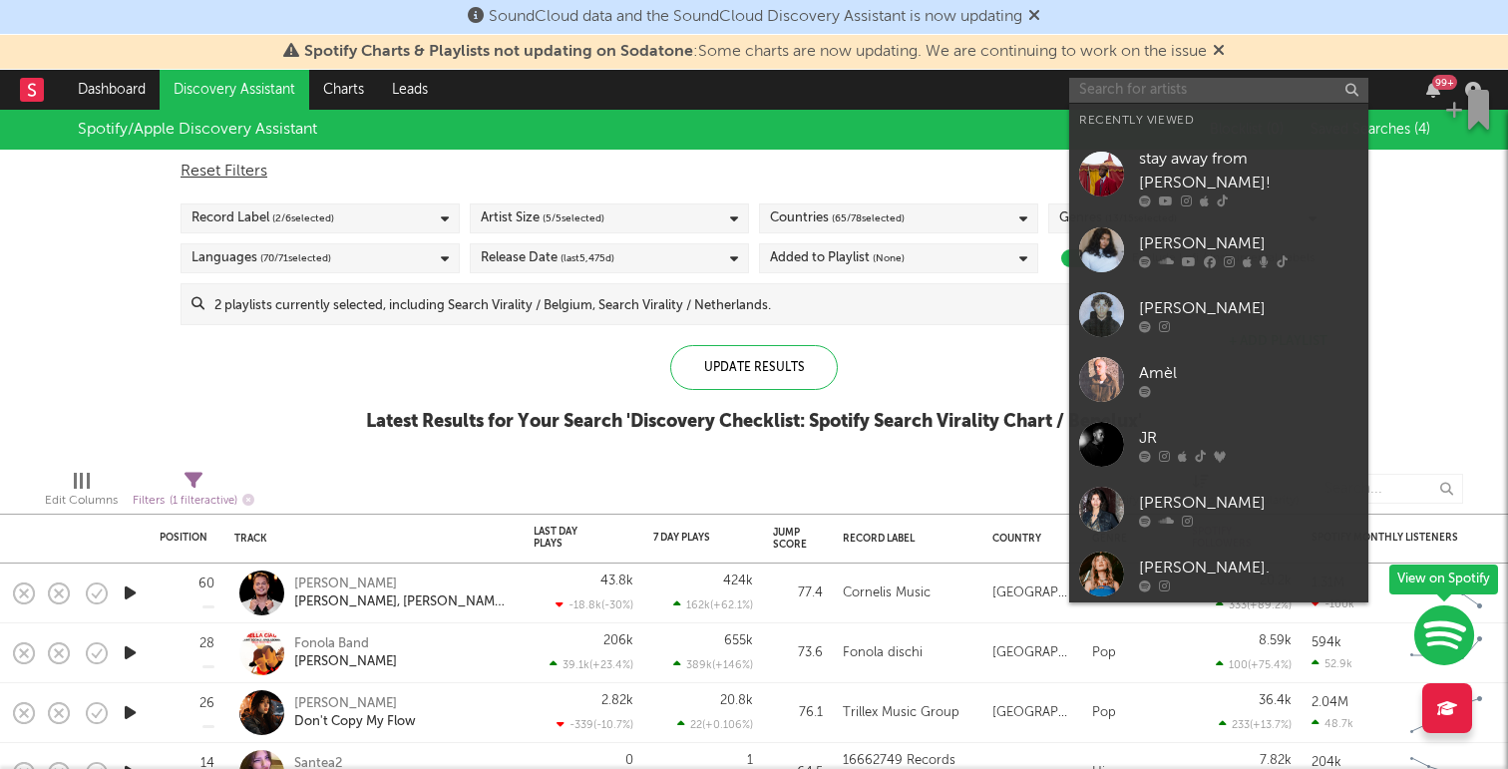
click at [1126, 82] on input "text" at bounding box center [1218, 90] width 299 height 25
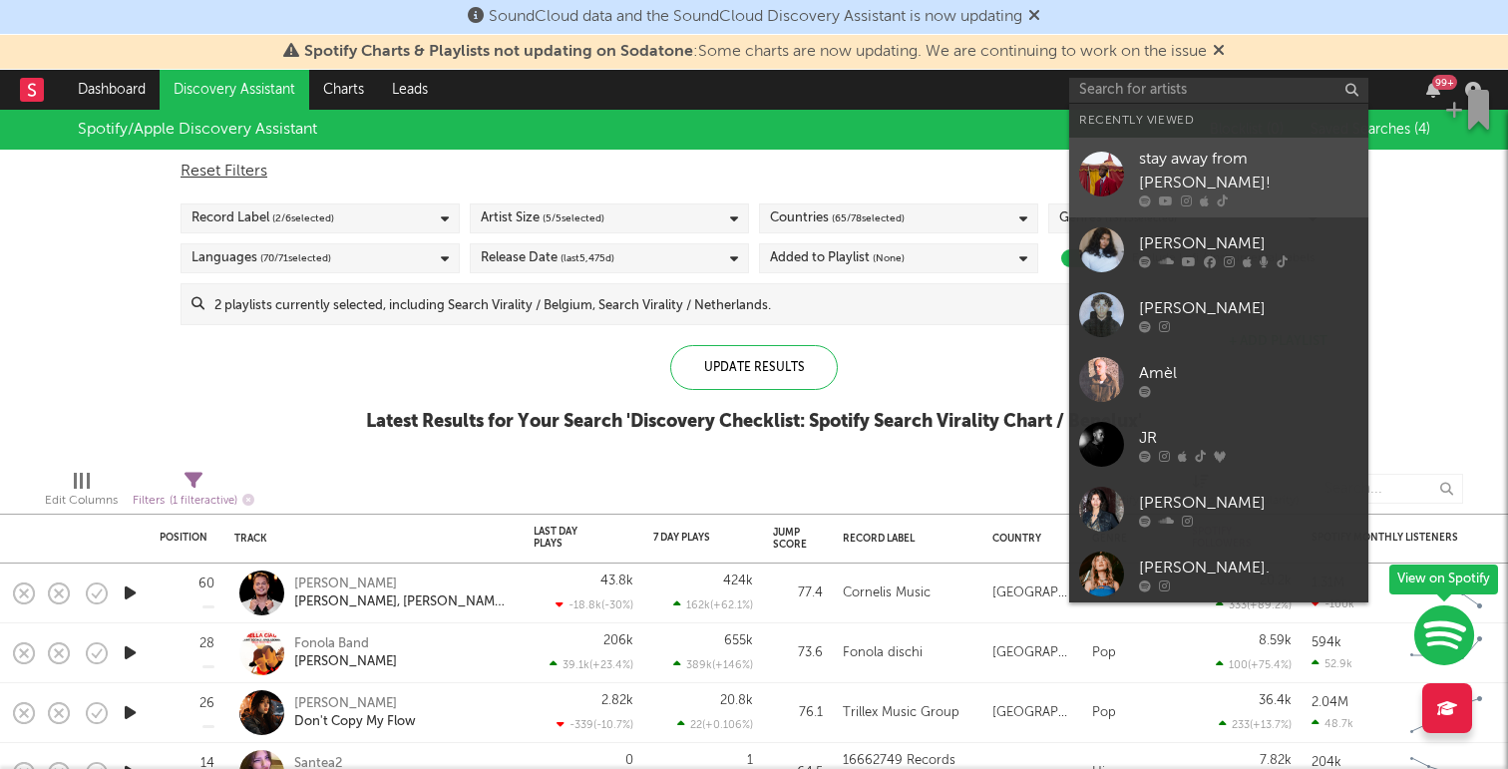
click at [1165, 151] on div "stay away from [PERSON_NAME]!" at bounding box center [1248, 172] width 219 height 48
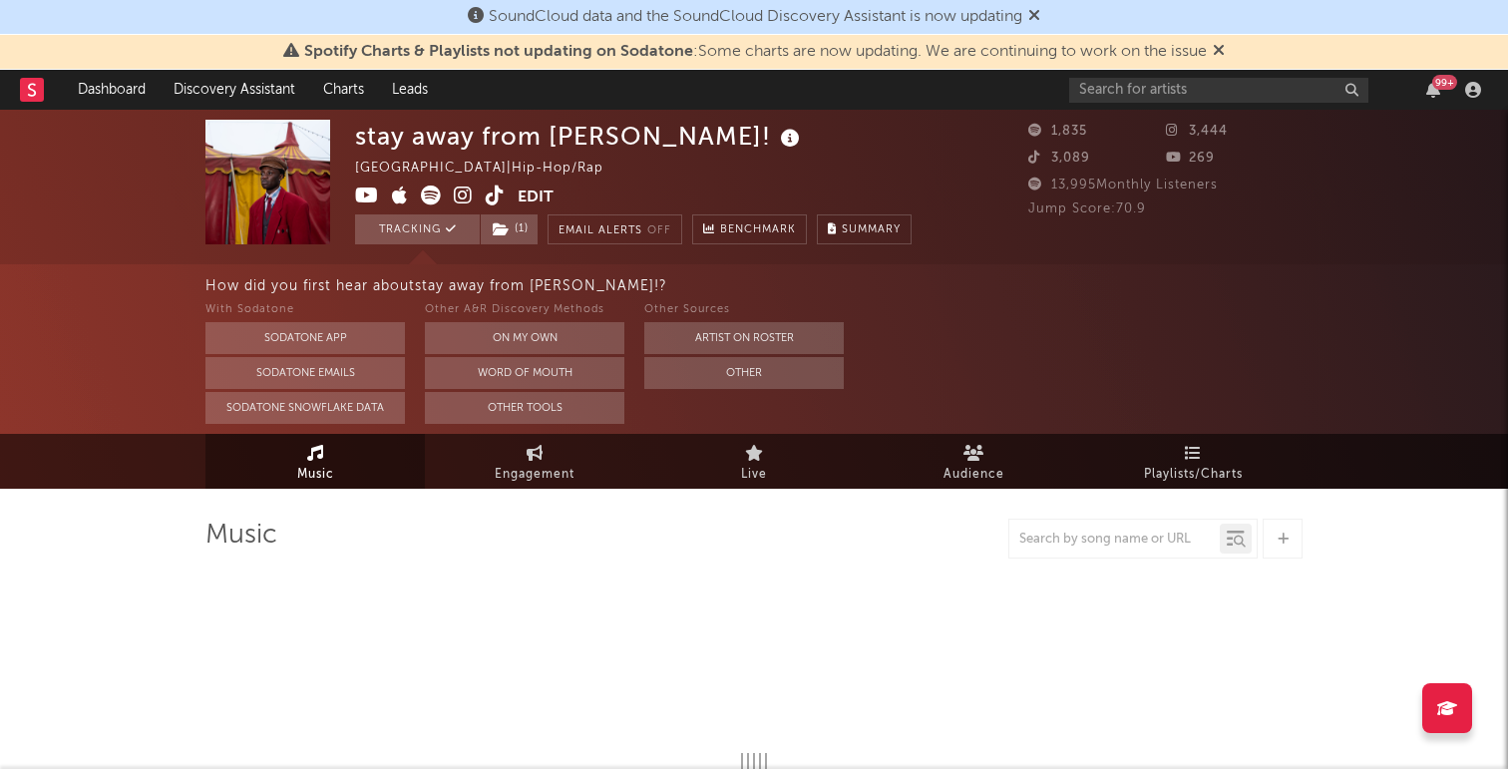
select select "6m"
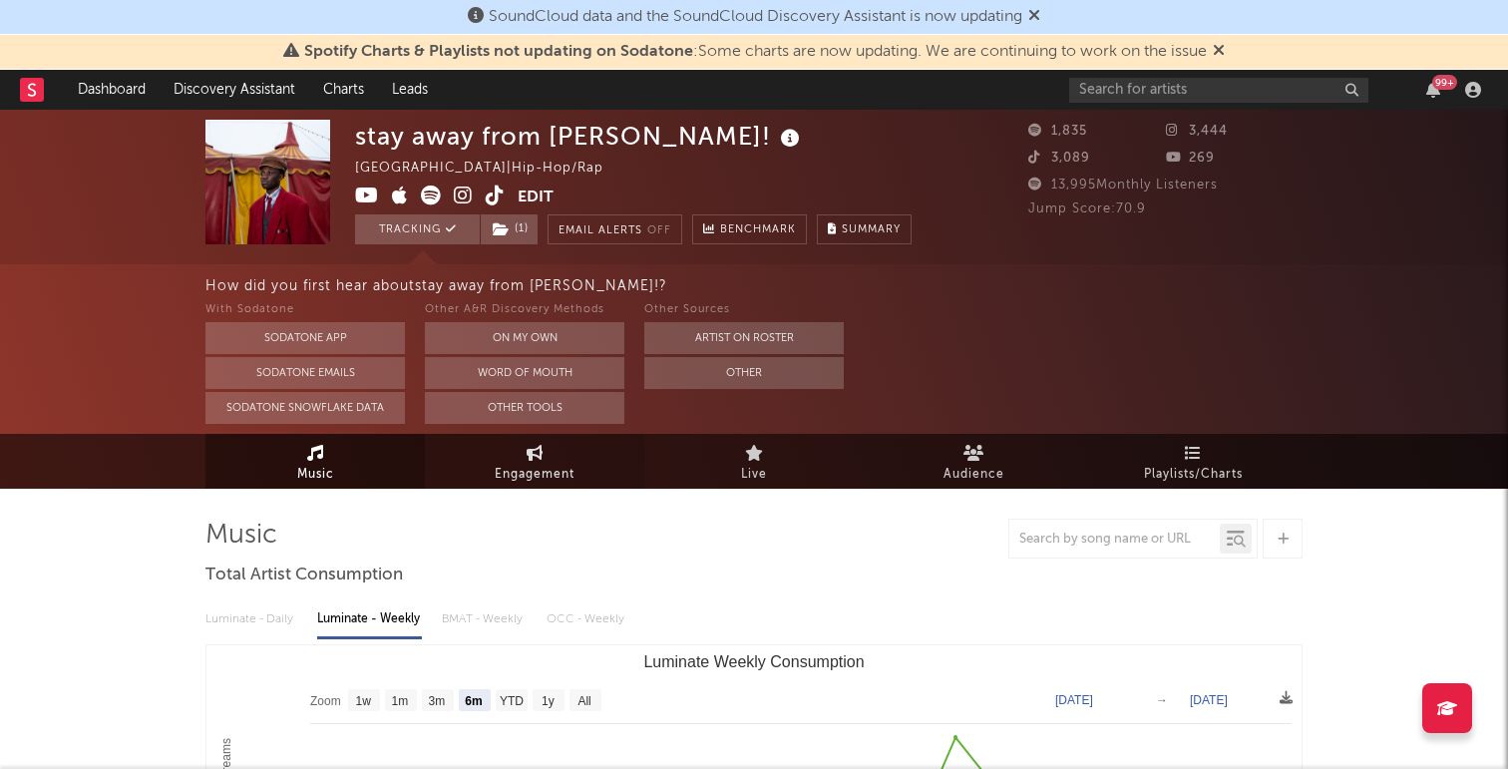
click at [552, 447] on link "Engagement" at bounding box center [534, 461] width 219 height 55
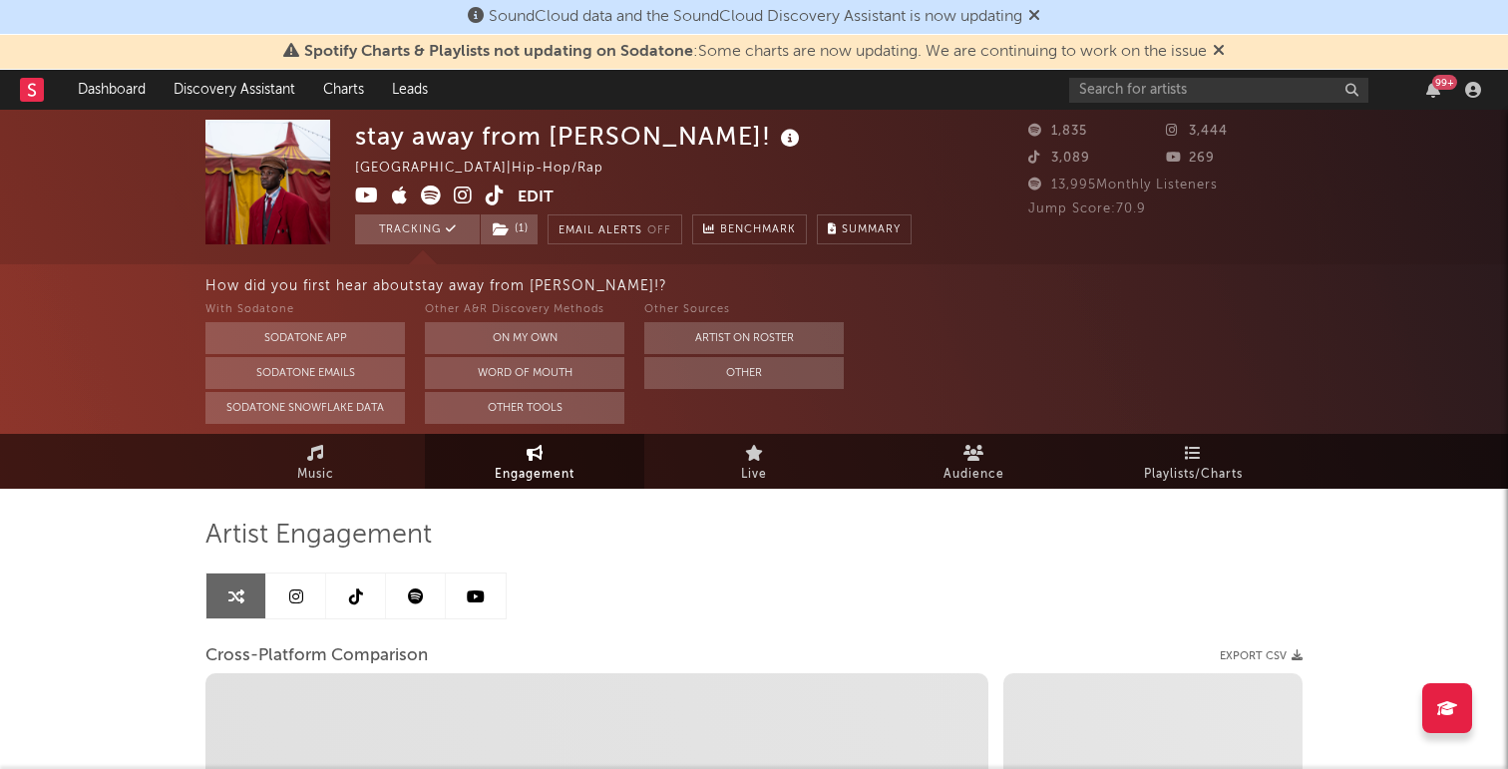
select select "1w"
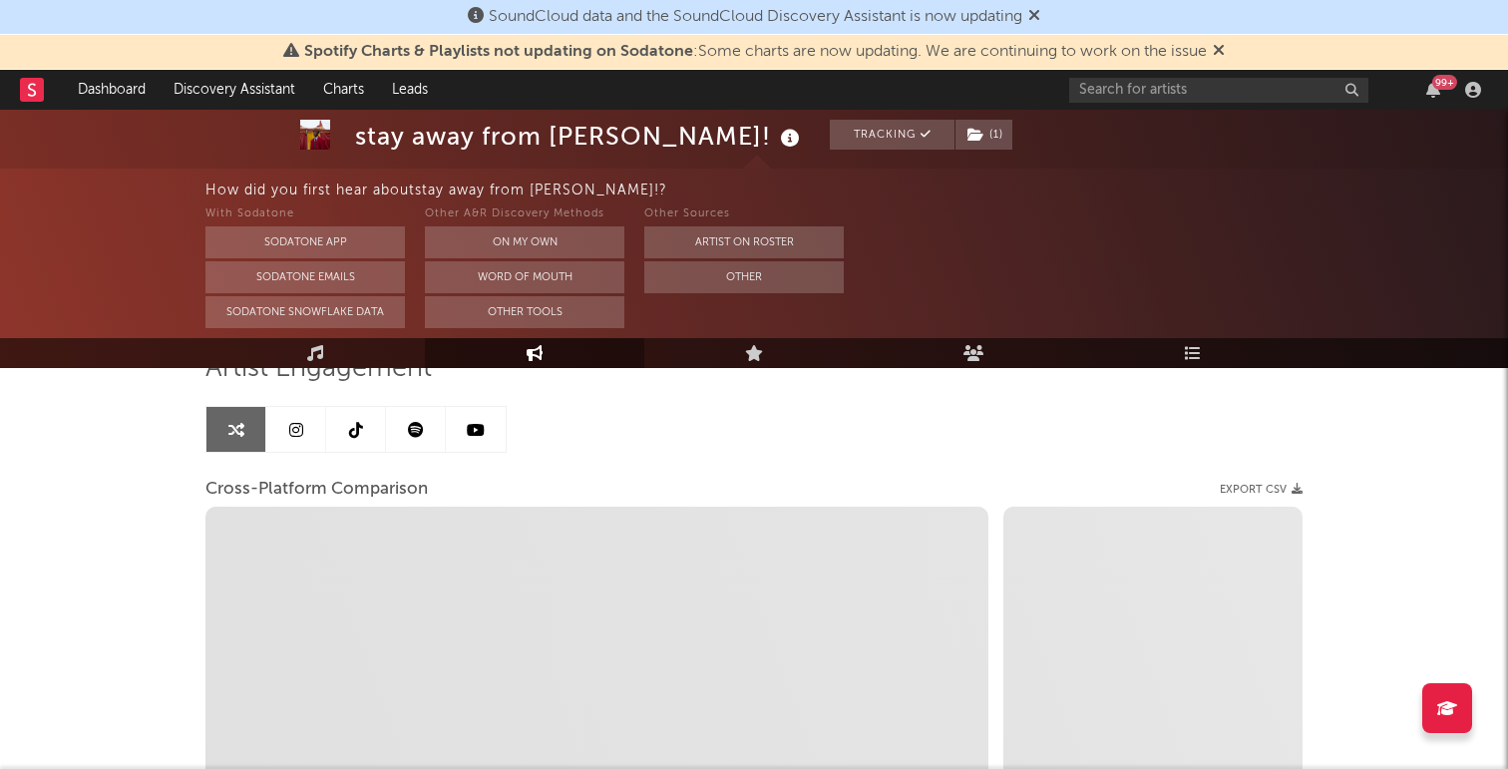
scroll to position [118, 0]
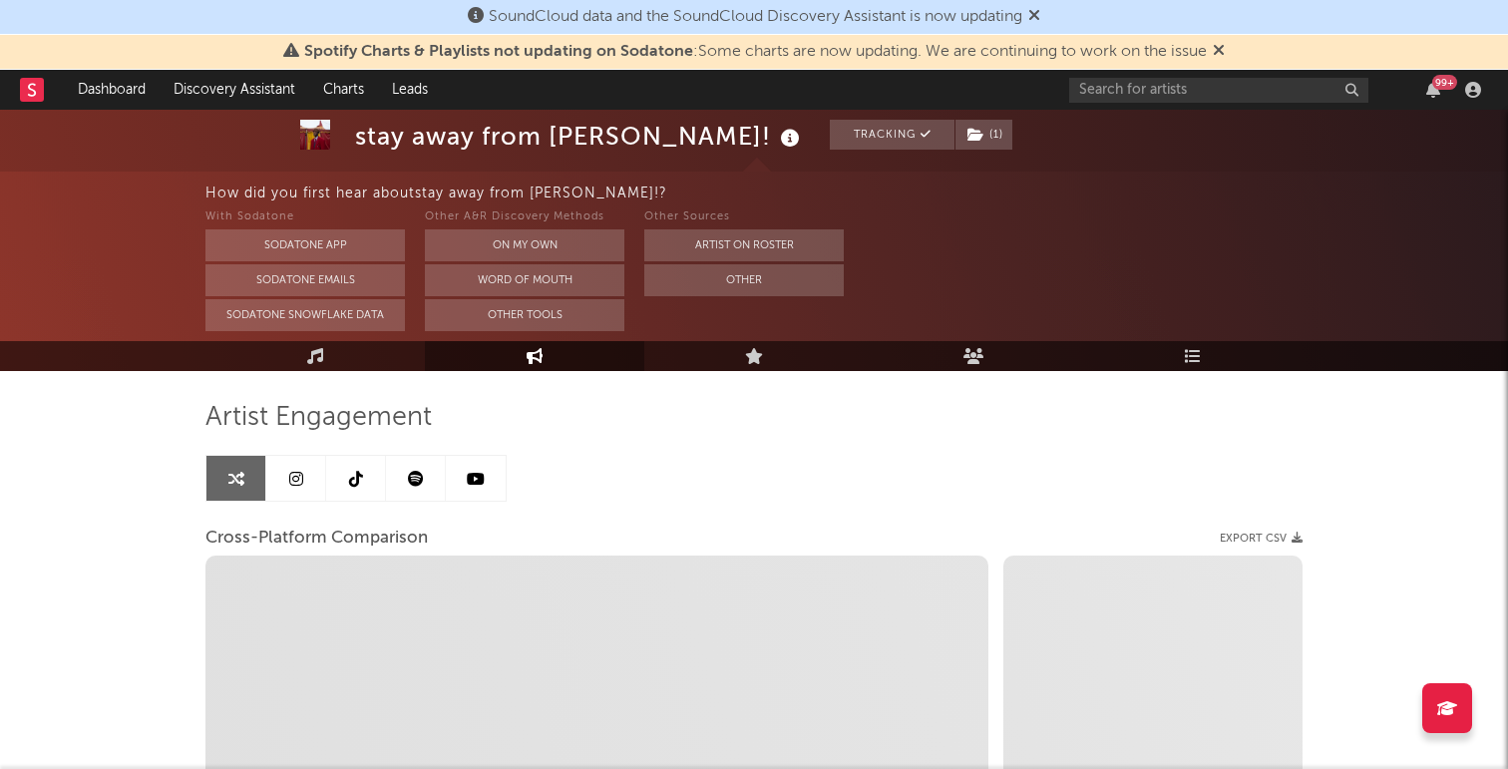
click at [353, 477] on icon at bounding box center [356, 479] width 14 height 16
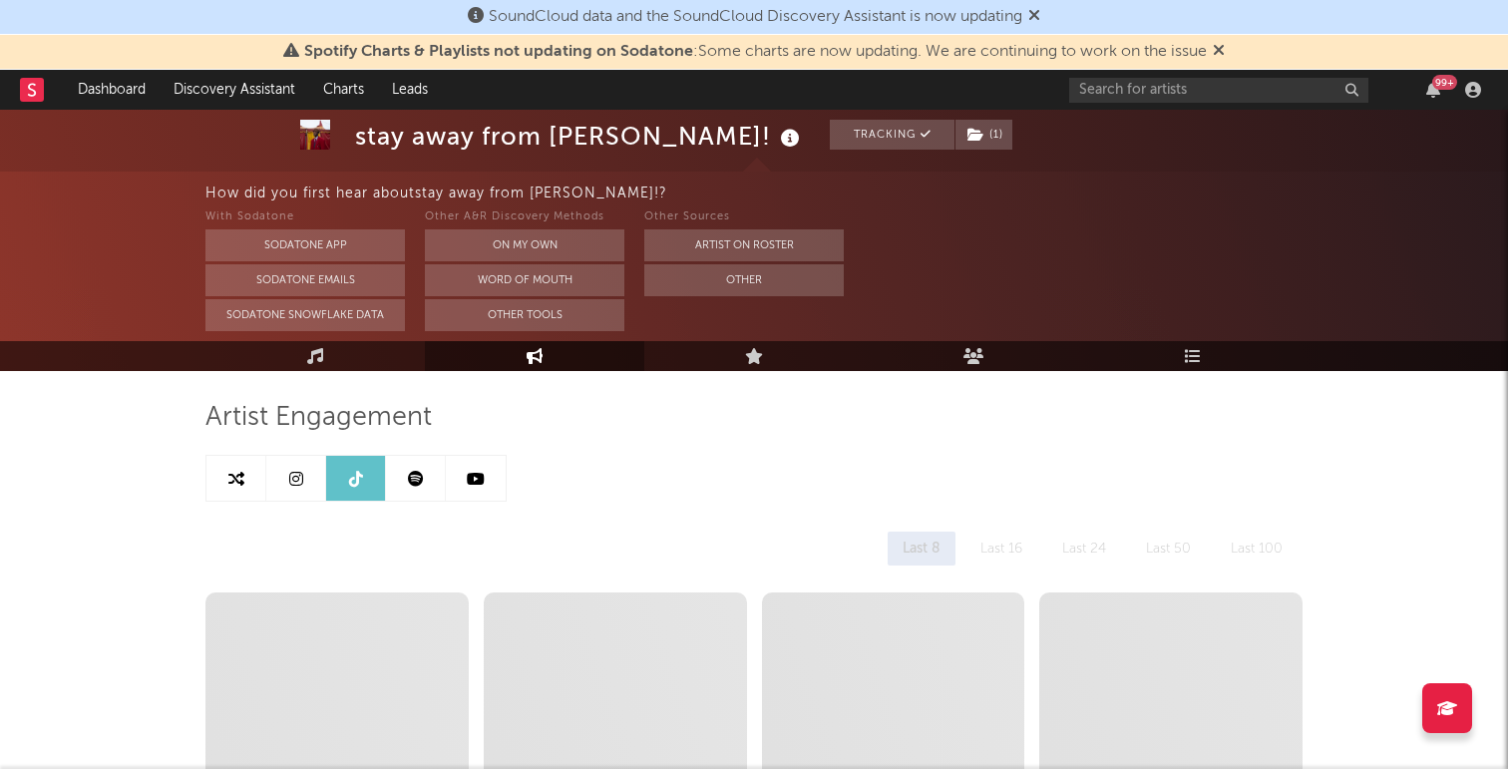
select select "6m"
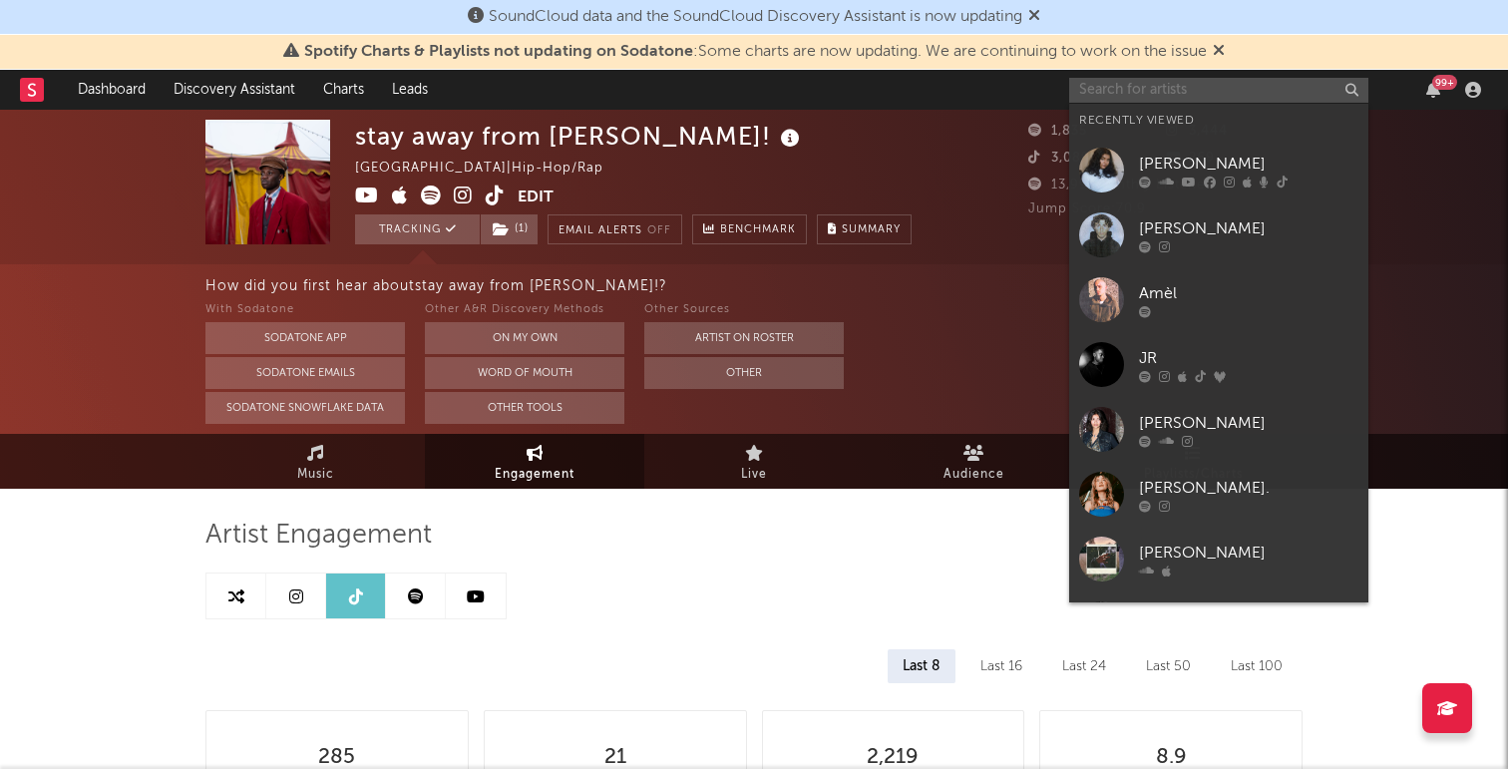
click at [1170, 97] on input "text" at bounding box center [1218, 90] width 299 height 25
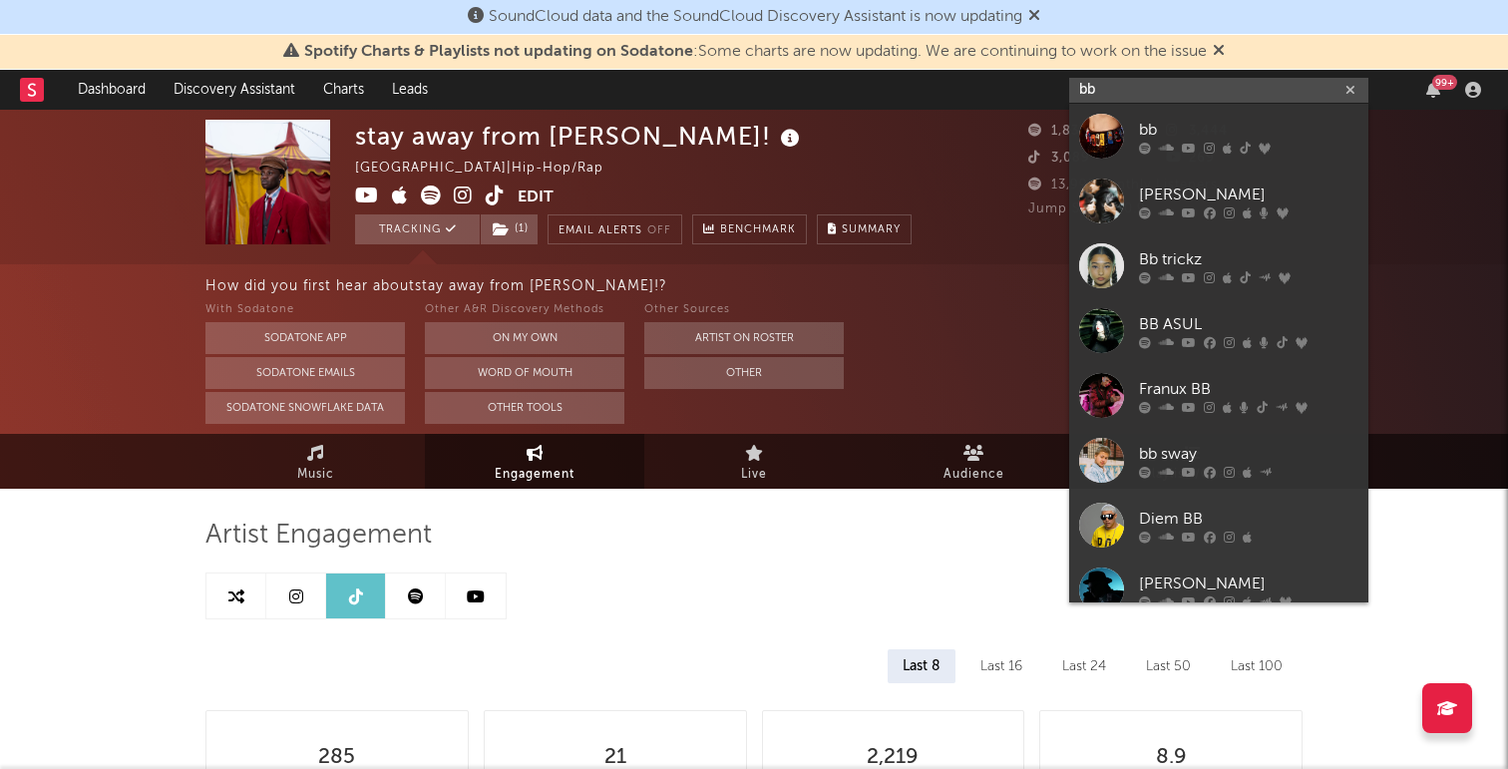
click at [1155, 96] on input "bb" at bounding box center [1218, 90] width 299 height 25
paste input "[URL][DOMAIN_NAME]"
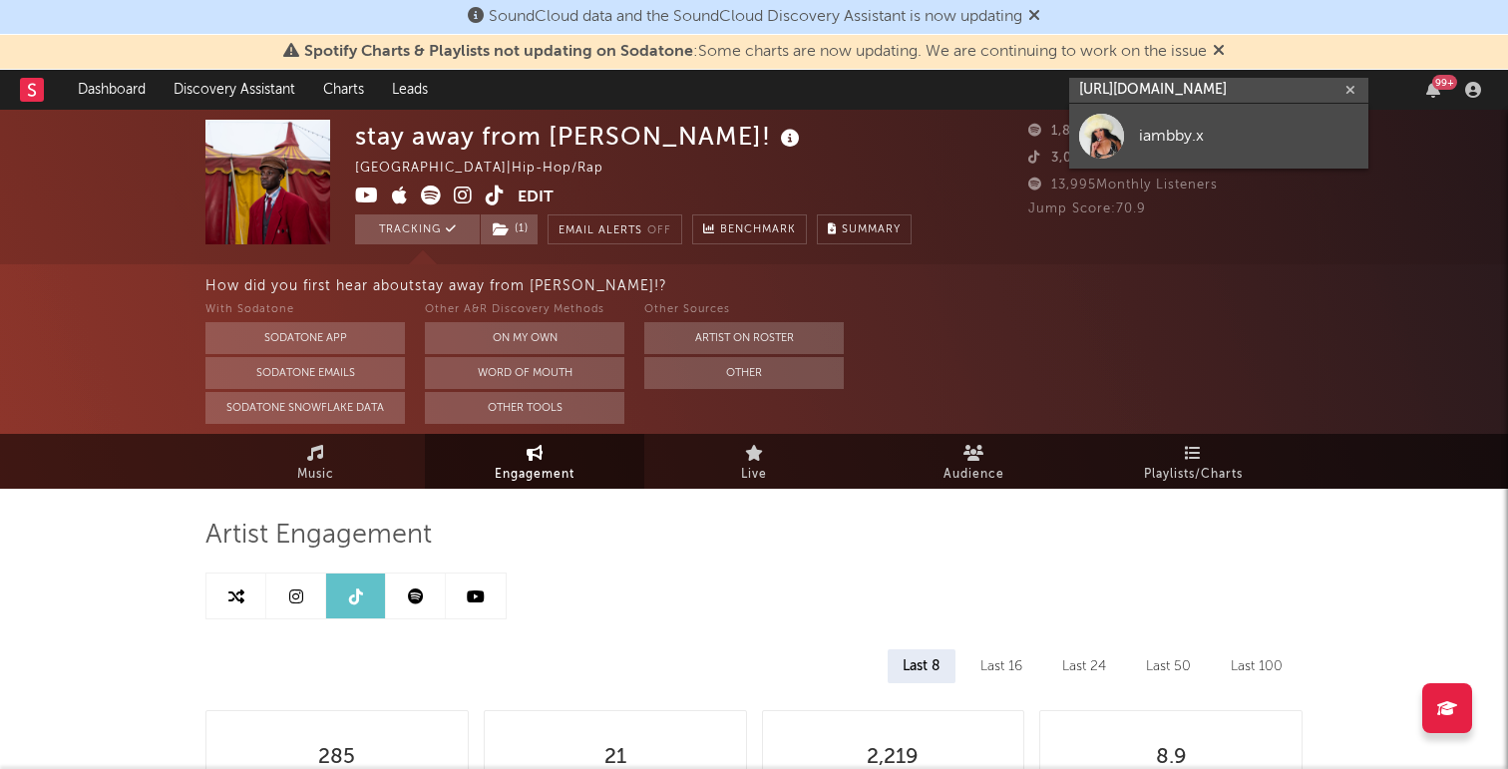
type input "[URL][DOMAIN_NAME]"
click at [1159, 133] on div "iambby.x" at bounding box center [1248, 136] width 219 height 24
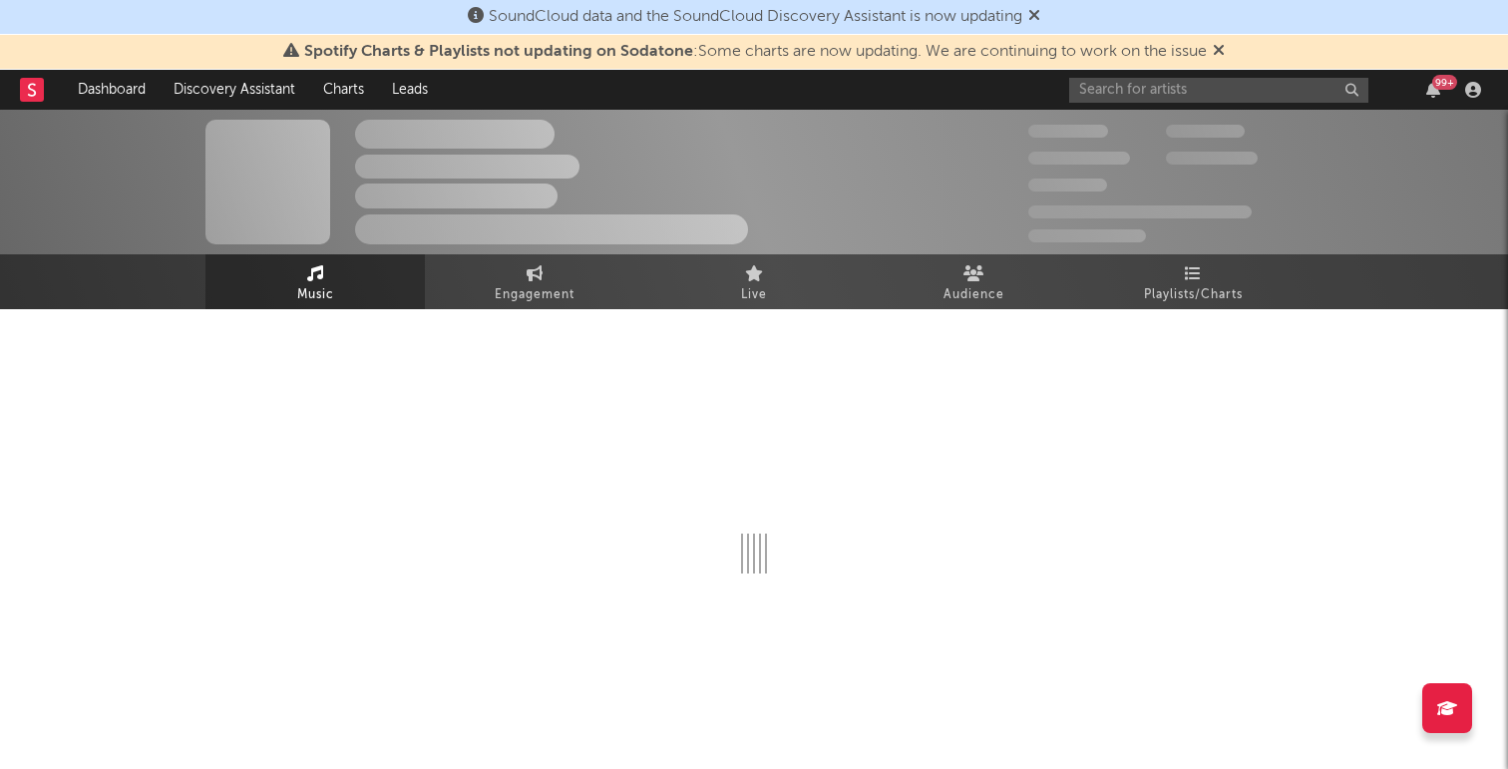
select select "1w"
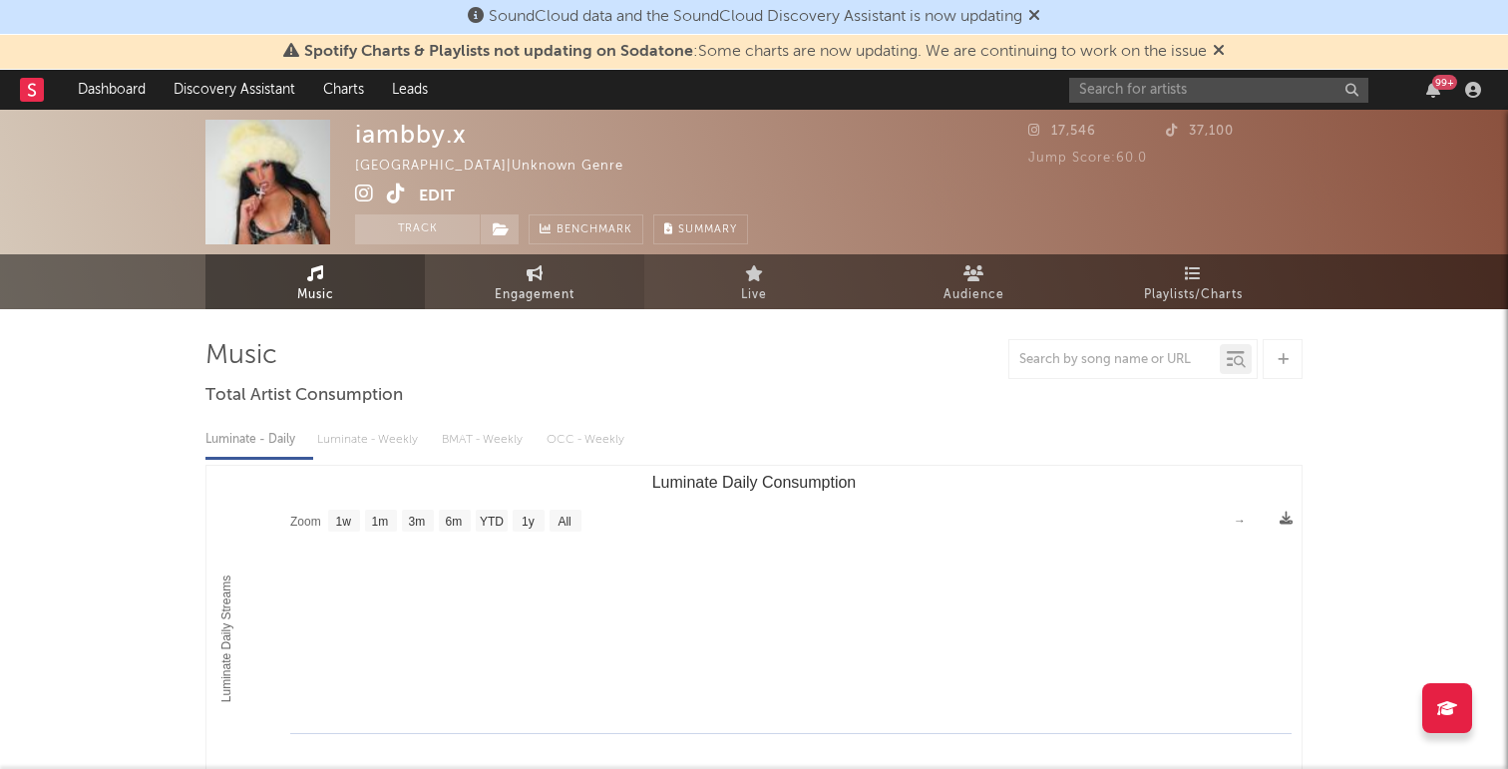
click at [504, 268] on link "Engagement" at bounding box center [534, 281] width 219 height 55
select select "1w"
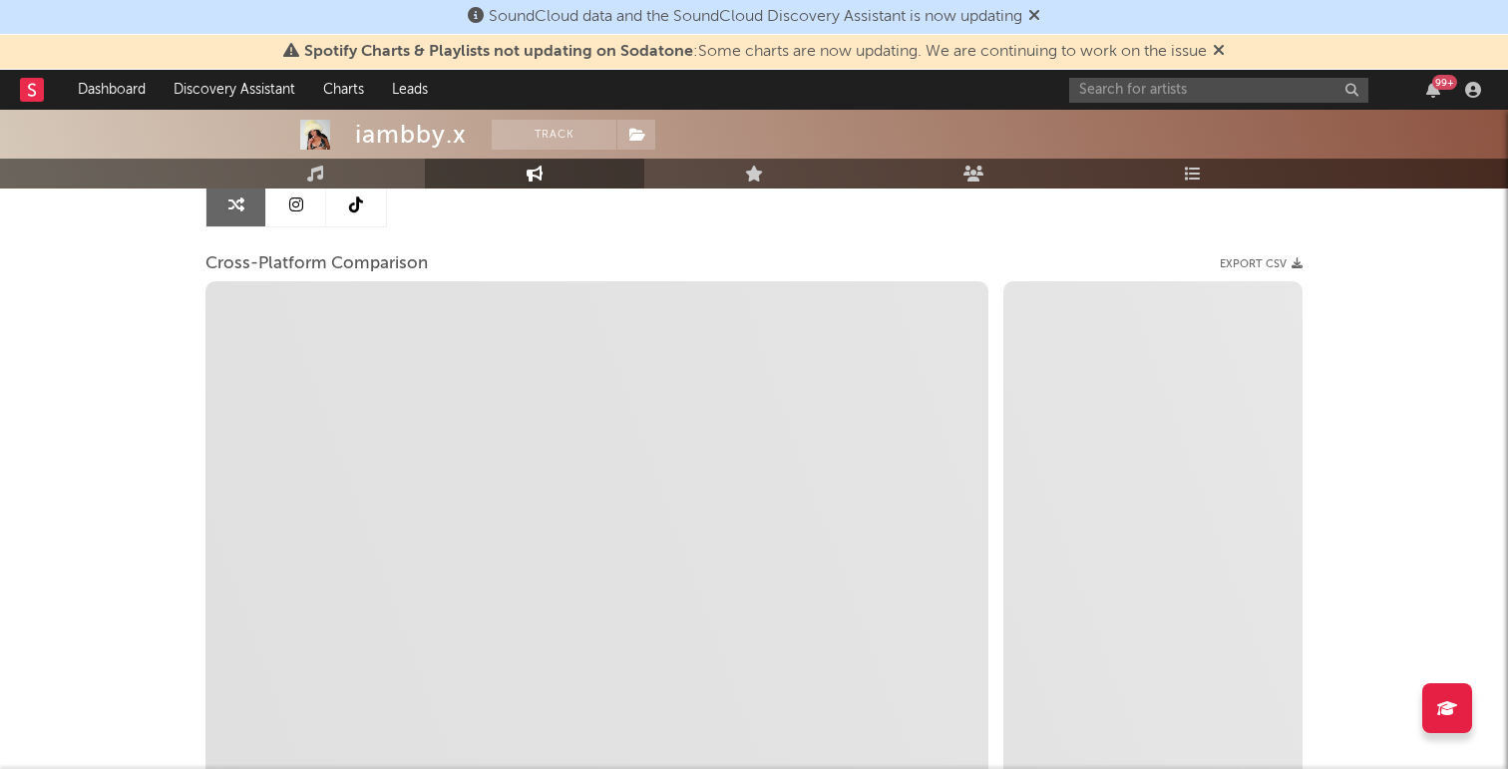
scroll to position [223, 0]
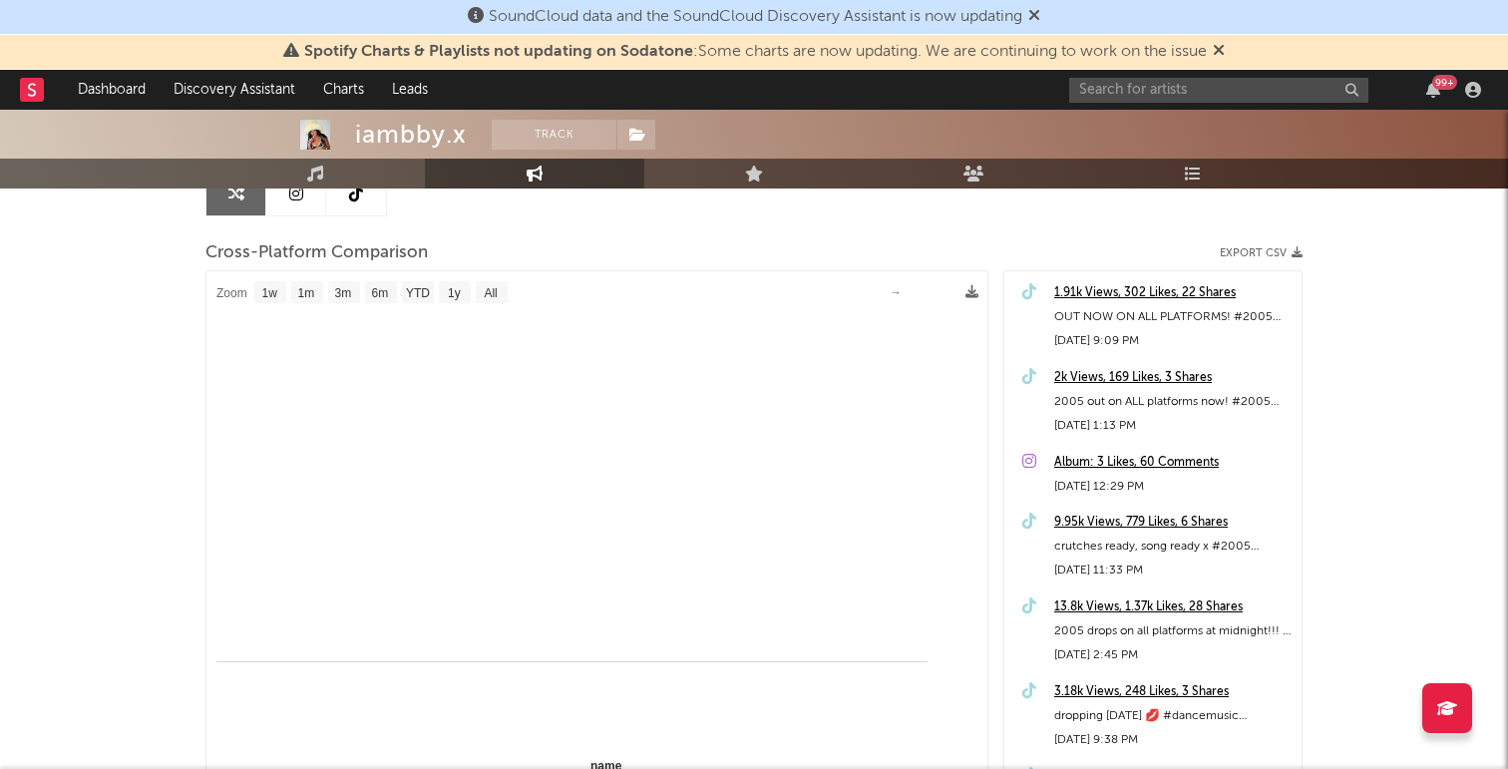
select select "1m"
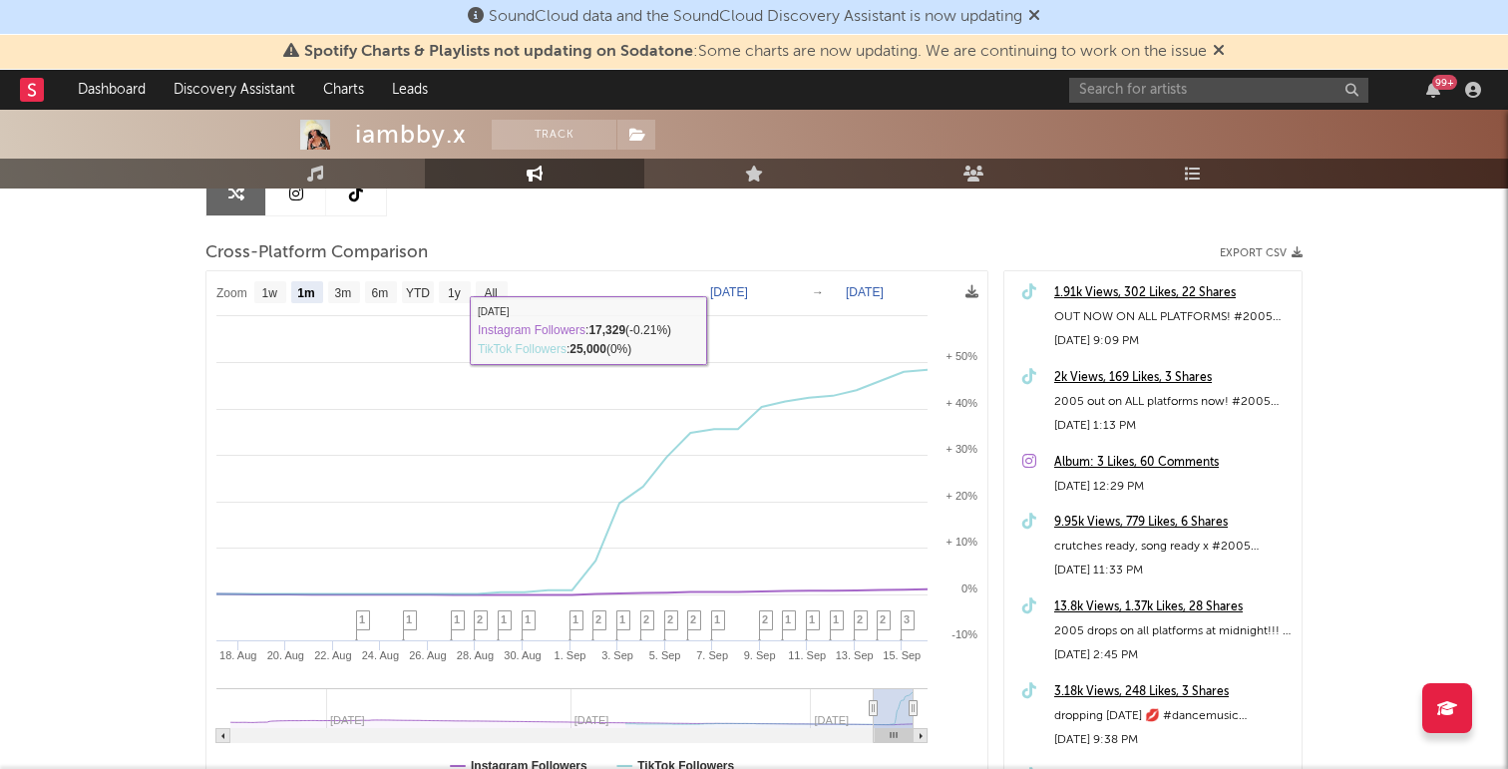
click at [291, 197] on icon at bounding box center [296, 193] width 14 height 16
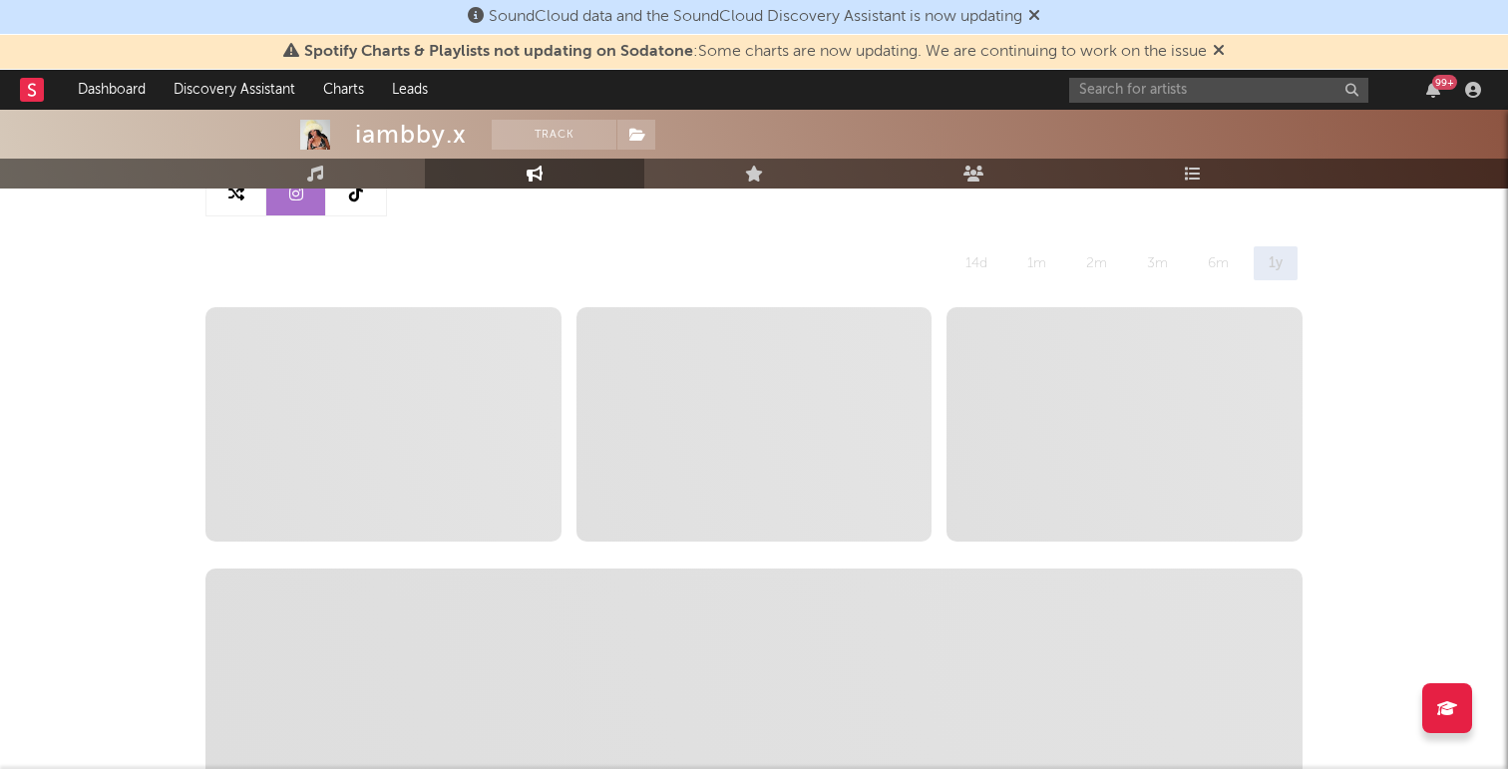
select select "6m"
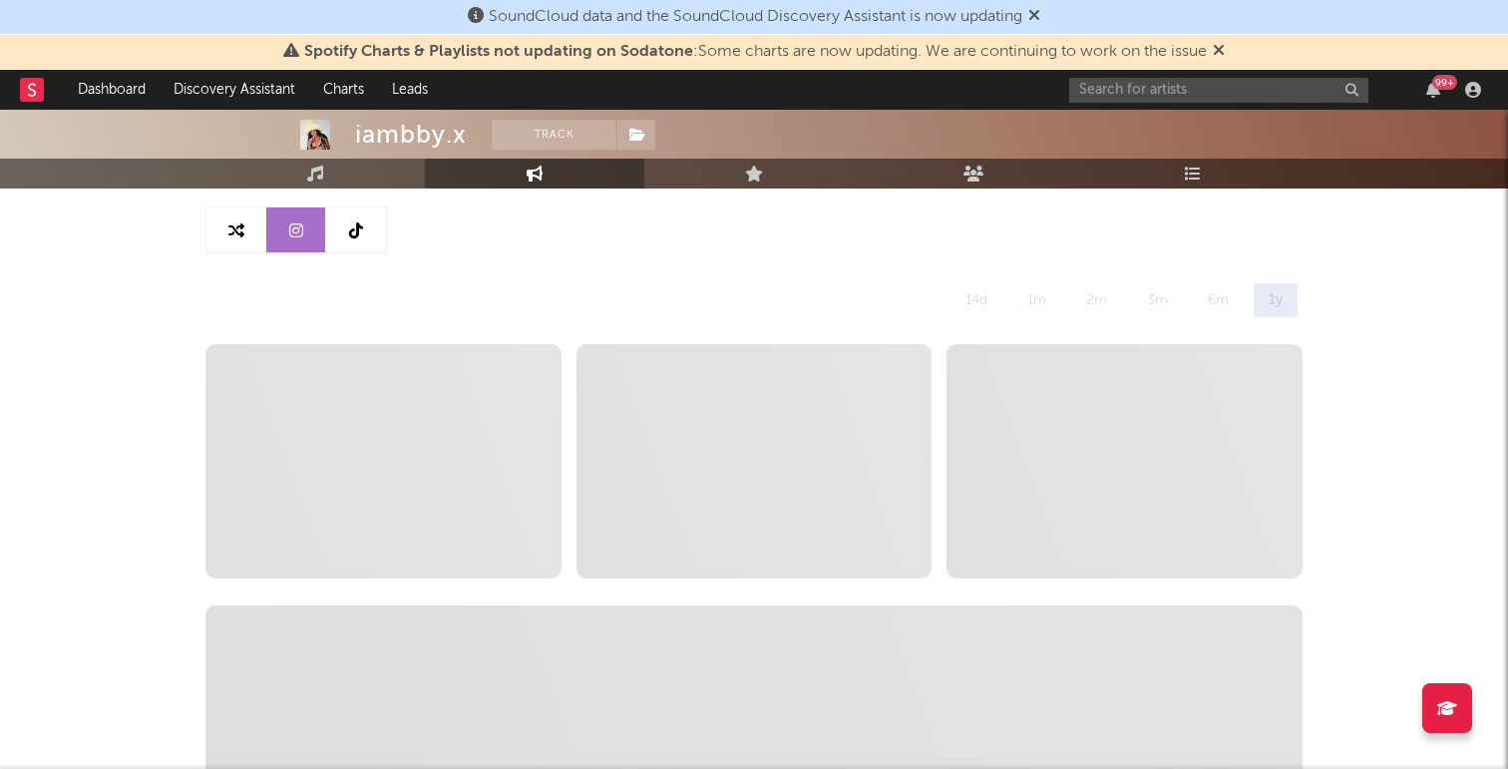
scroll to position [185, 0]
click at [373, 231] on link at bounding box center [356, 230] width 60 height 45
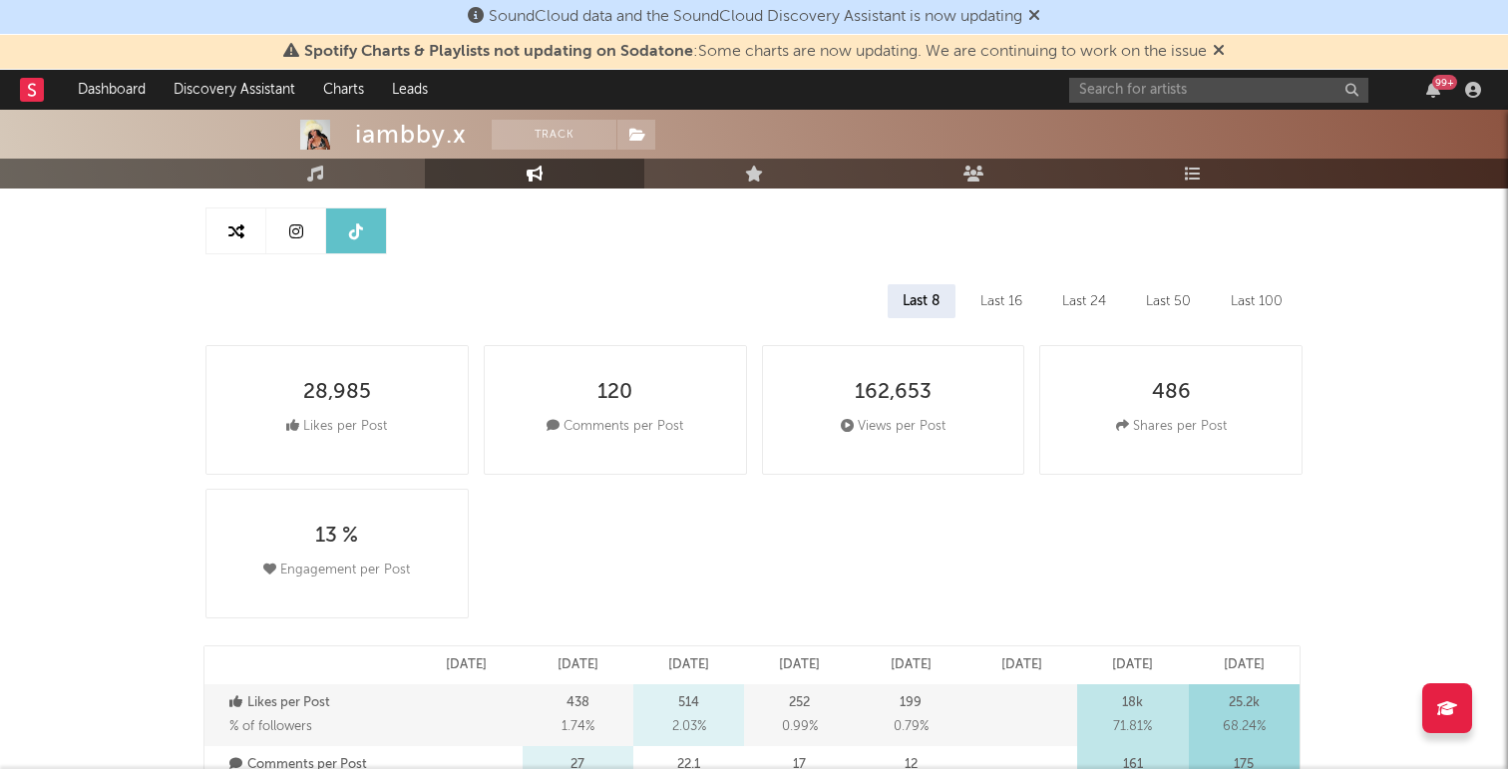
select select "6m"
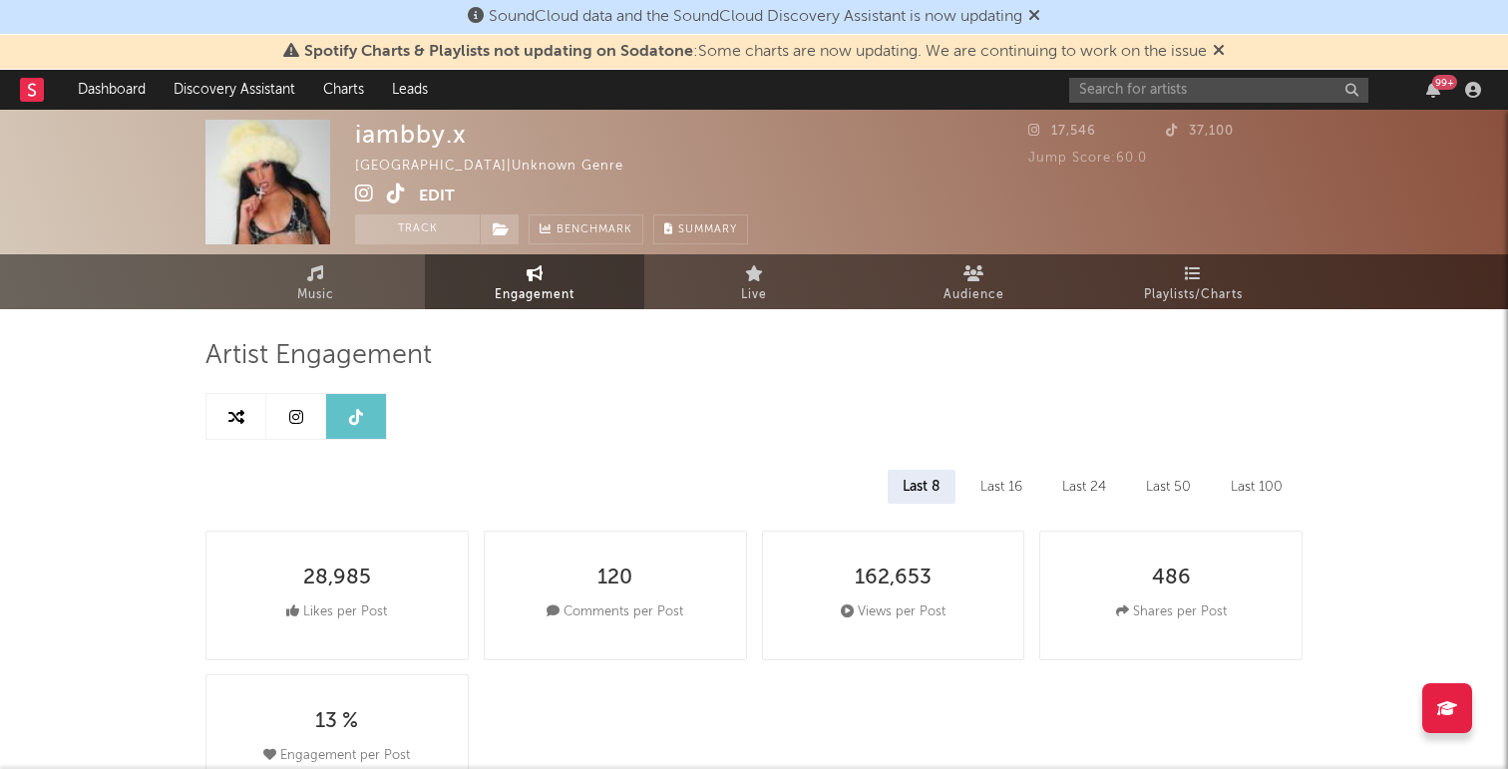
click at [298, 415] on icon at bounding box center [296, 417] width 14 height 16
select select "6m"
